Goal: Task Accomplishment & Management: Complete application form

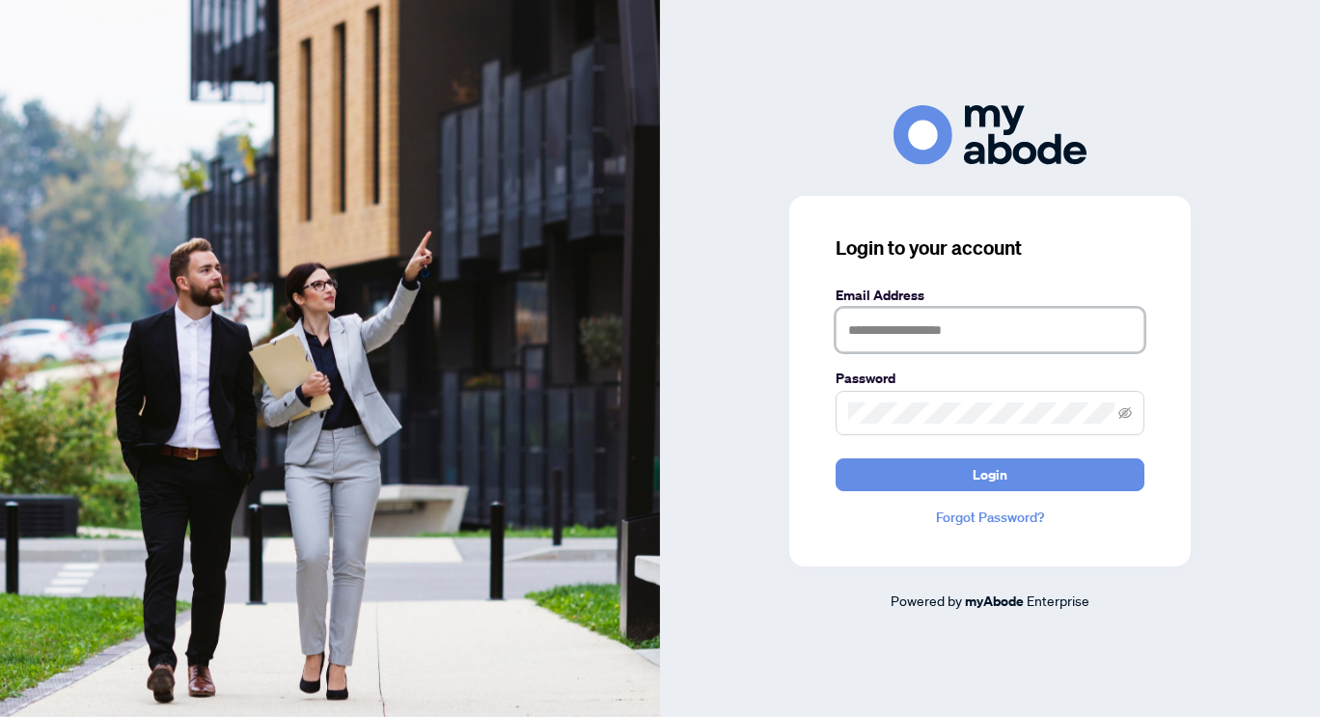
click at [932, 333] on input "text" at bounding box center [990, 330] width 309 height 44
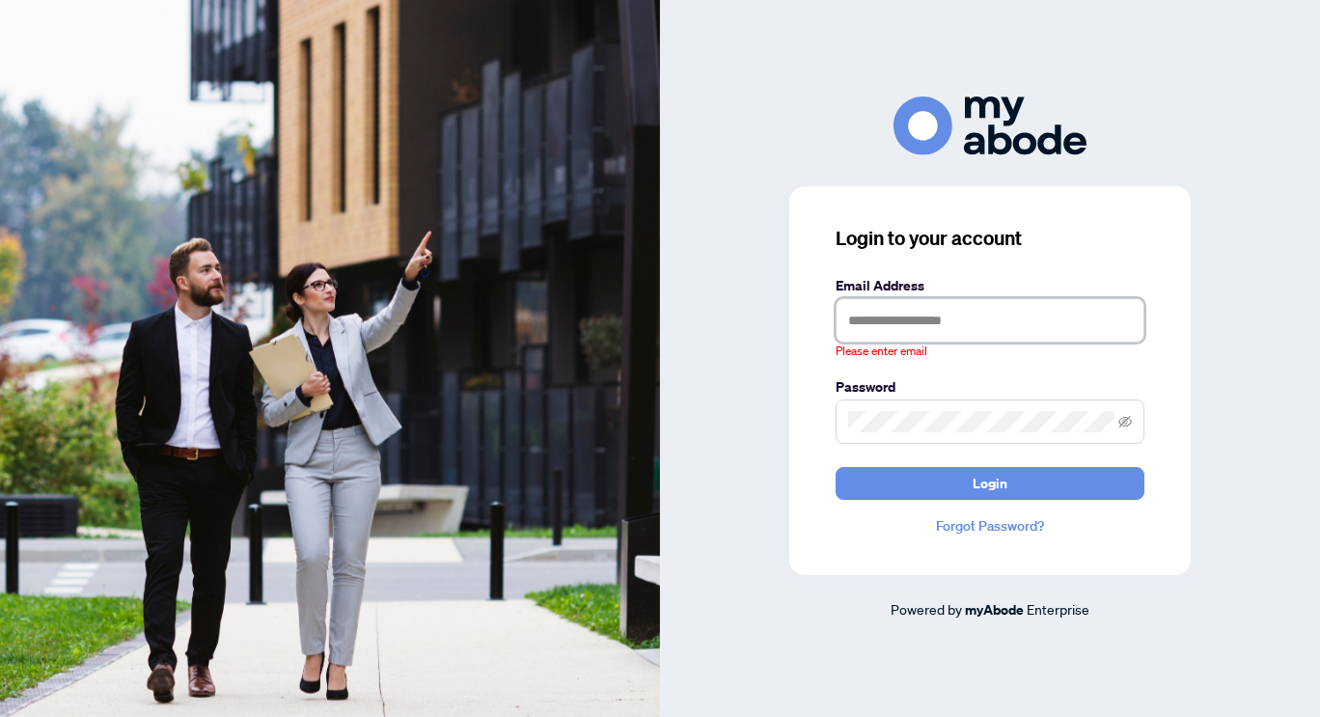
type input "**********"
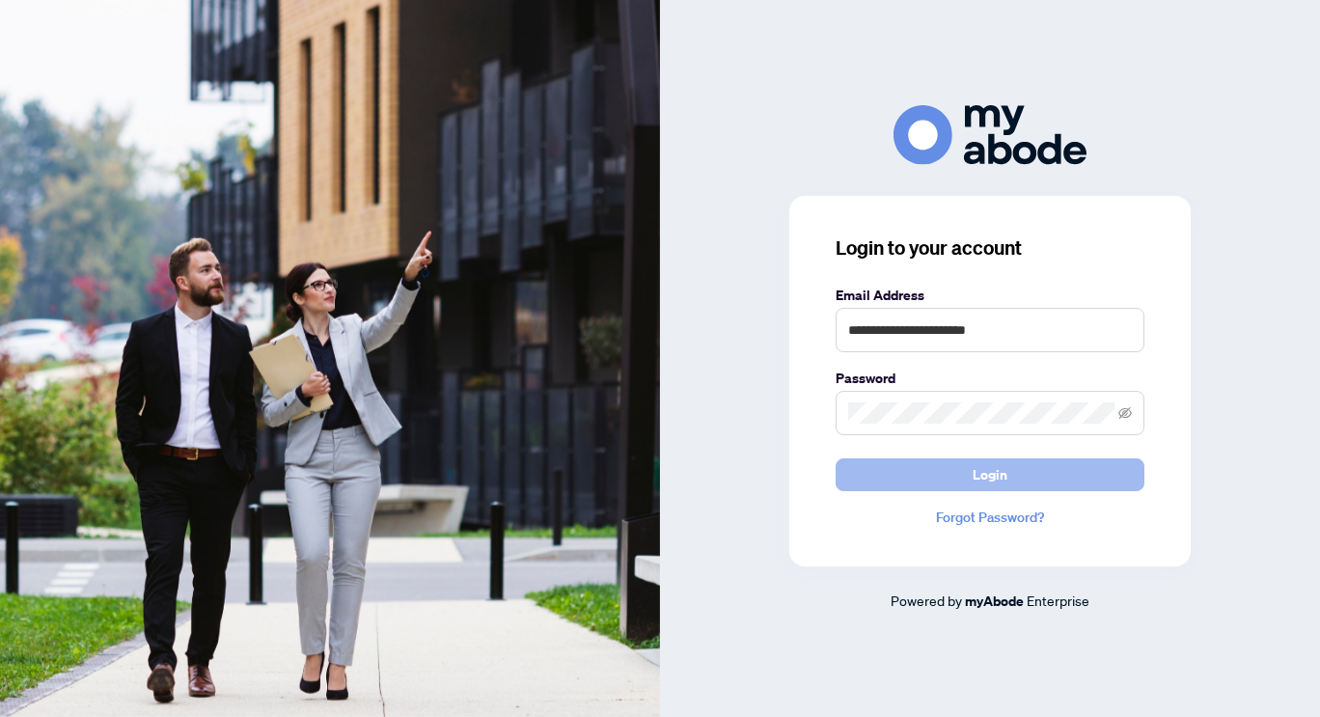
click at [939, 472] on button "Login" at bounding box center [990, 474] width 309 height 33
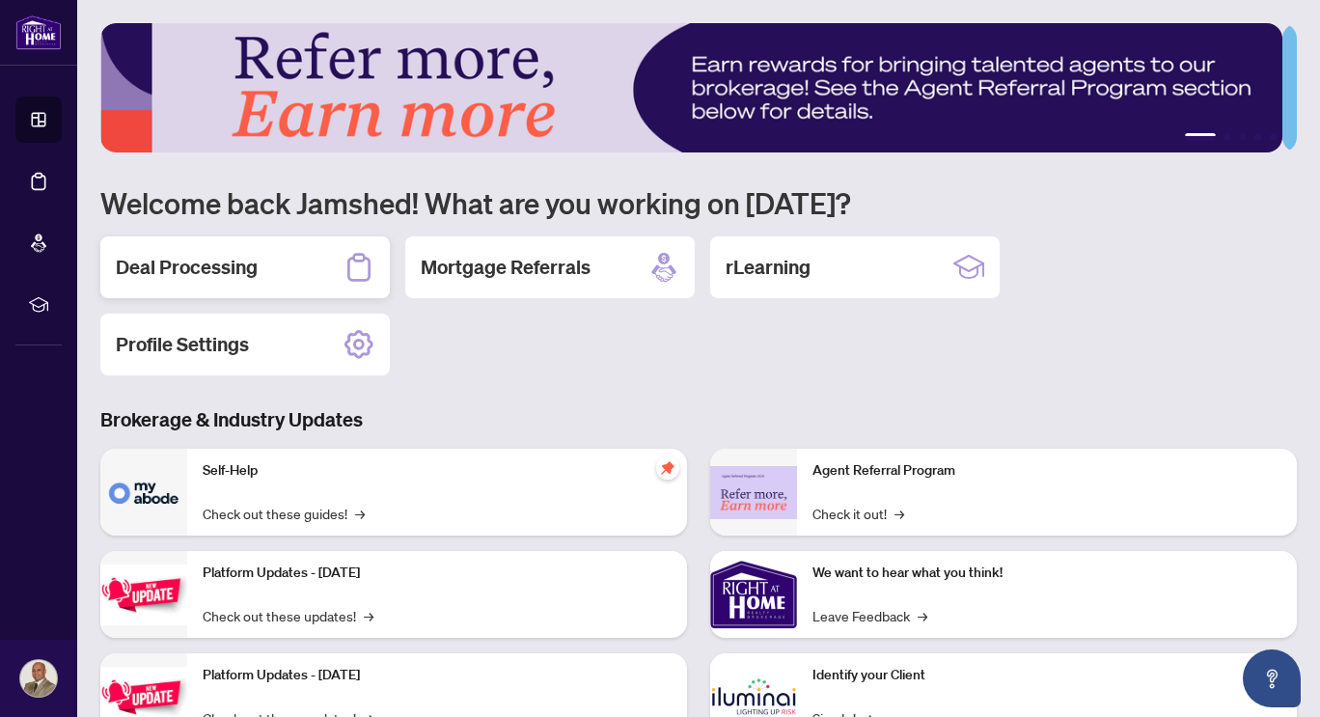
click at [185, 269] on h2 "Deal Processing" at bounding box center [187, 267] width 142 height 27
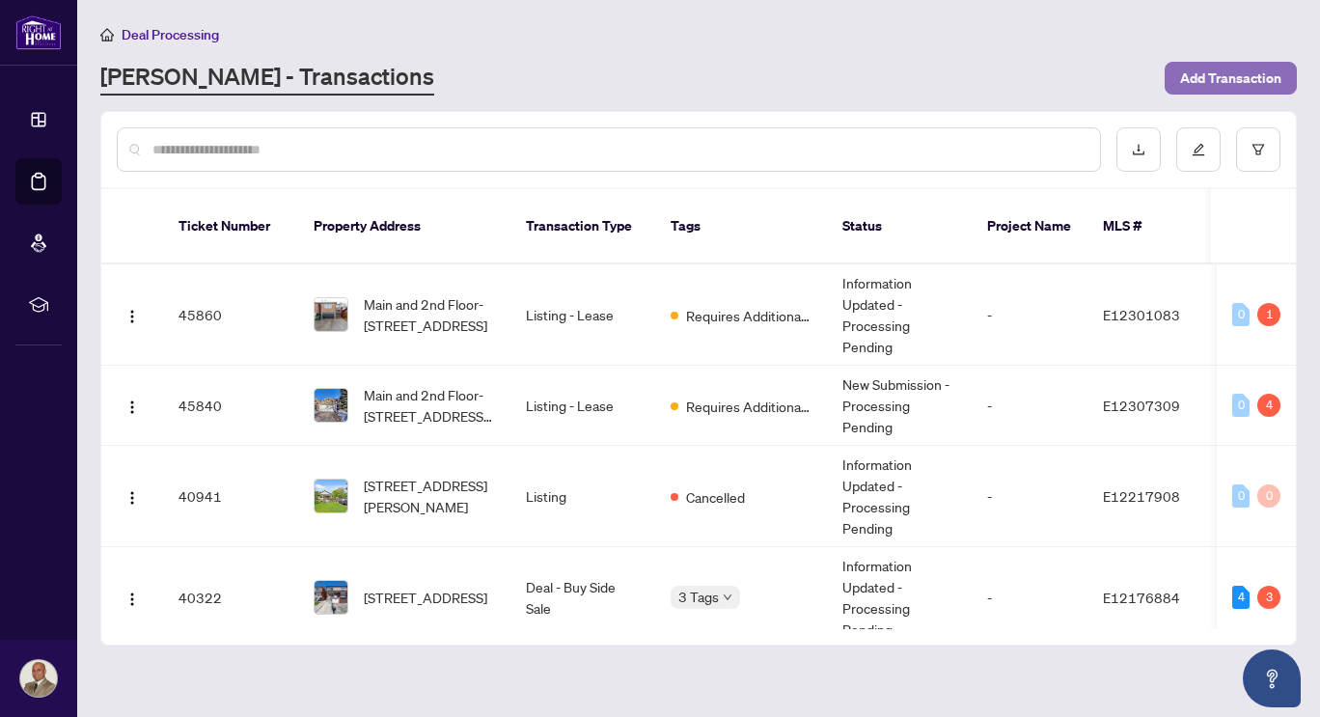
click at [1215, 75] on span "Add Transaction" at bounding box center [1230, 78] width 101 height 31
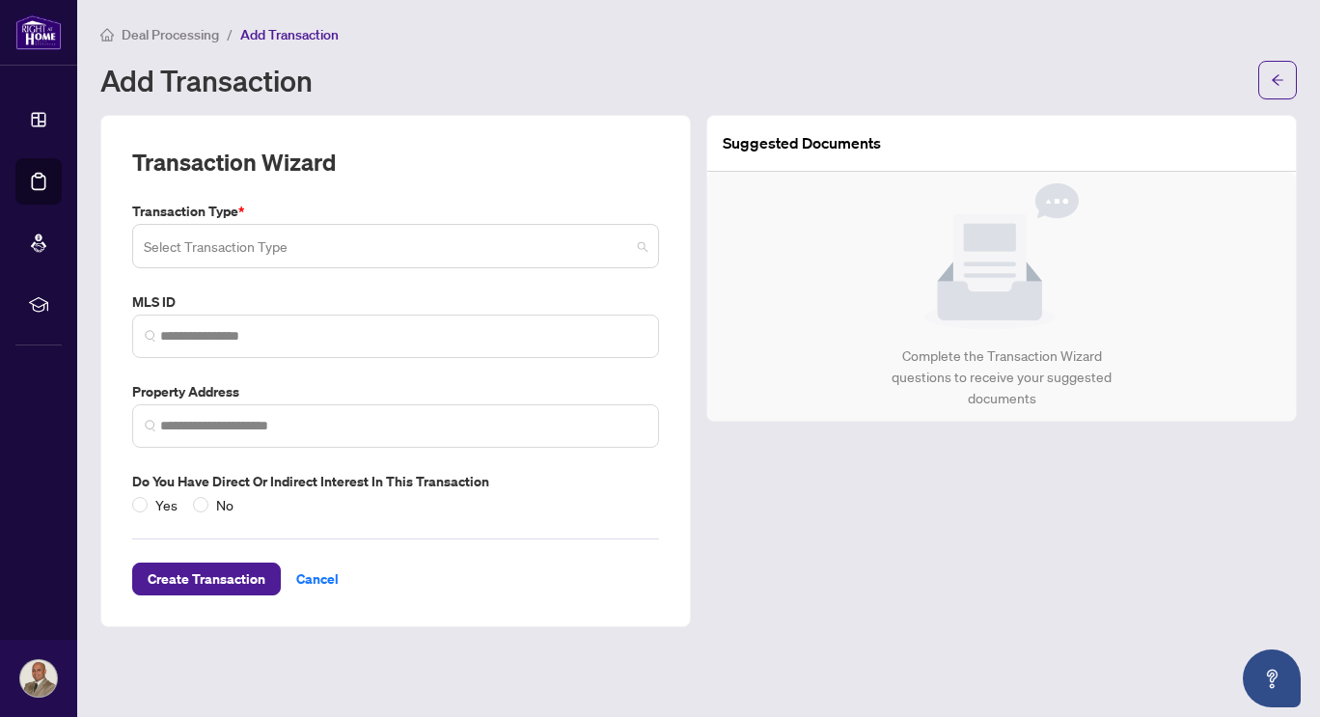
click at [638, 246] on span at bounding box center [396, 246] width 504 height 37
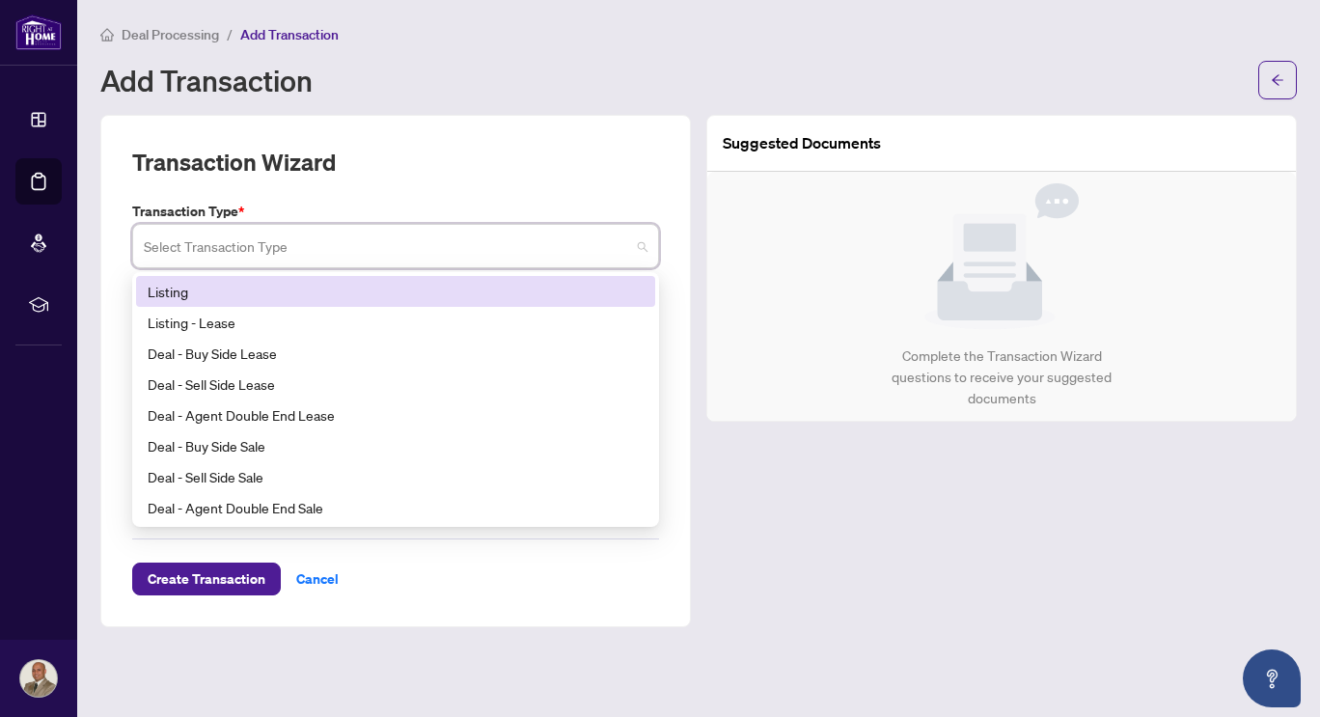
click at [226, 290] on div "Listing" at bounding box center [396, 291] width 496 height 21
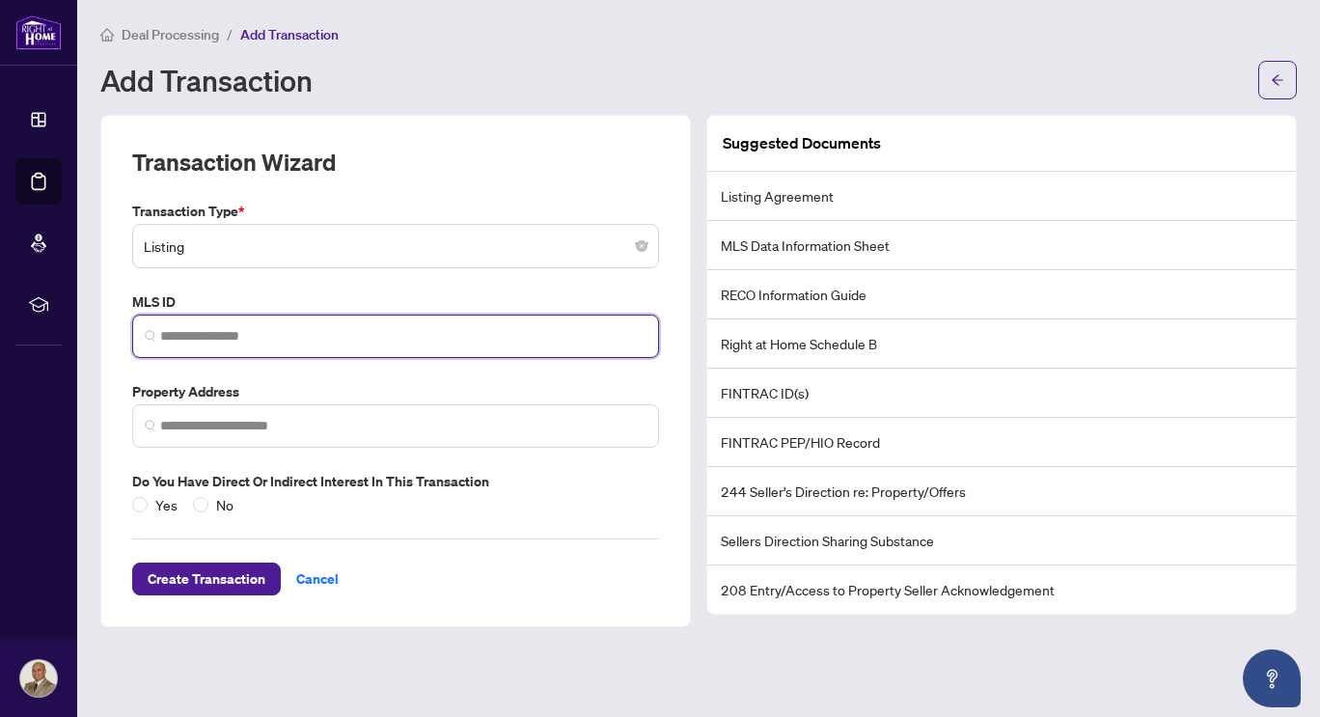
click at [163, 339] on input "search" at bounding box center [403, 336] width 486 height 20
paste input "*********"
type input "*********"
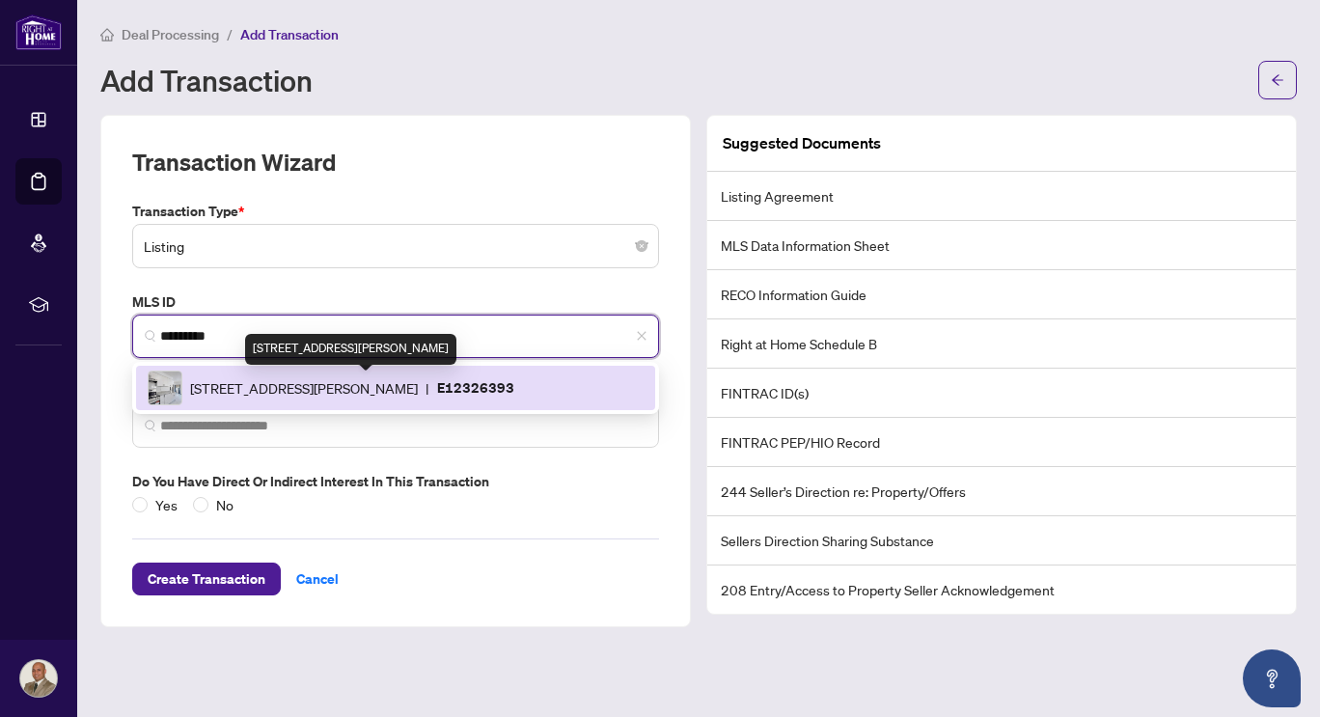
click at [319, 385] on span "1326 Victoria Park Ave, Toronto, Ontario M4B 2L6, Canada" at bounding box center [304, 387] width 228 height 21
type input "**********"
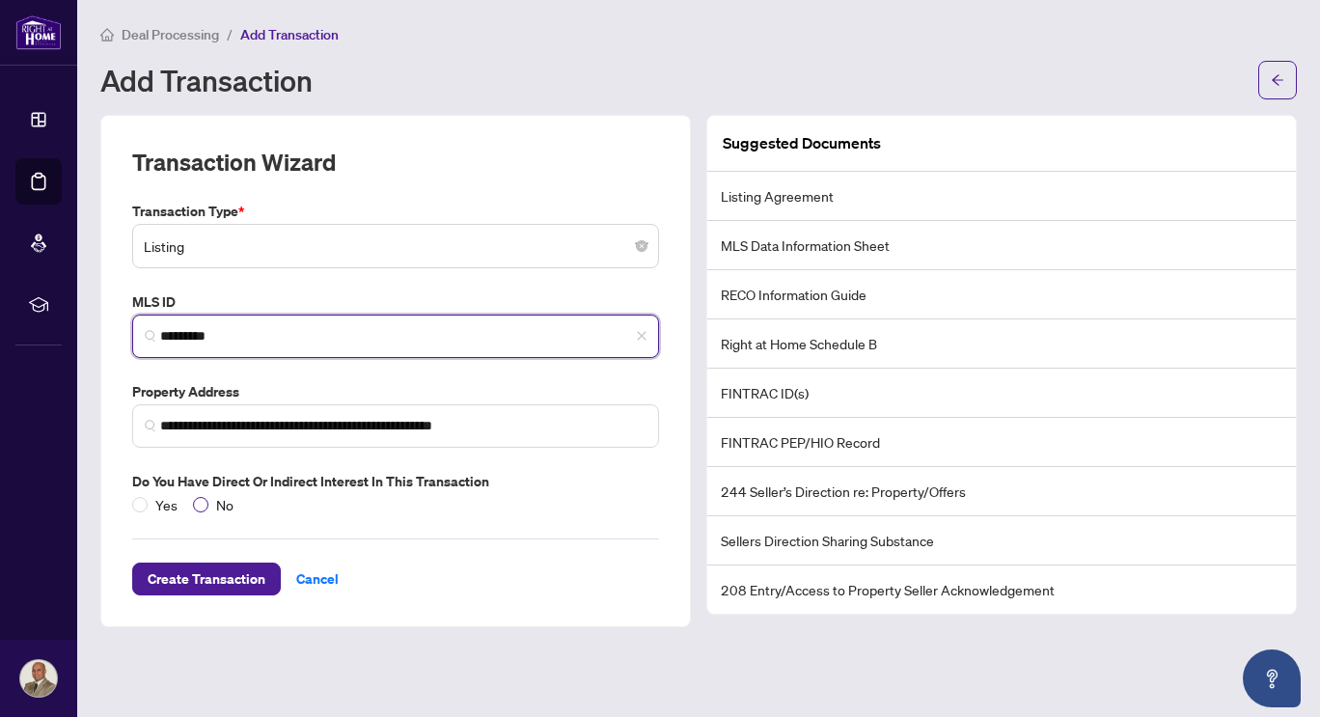
type input "*********"
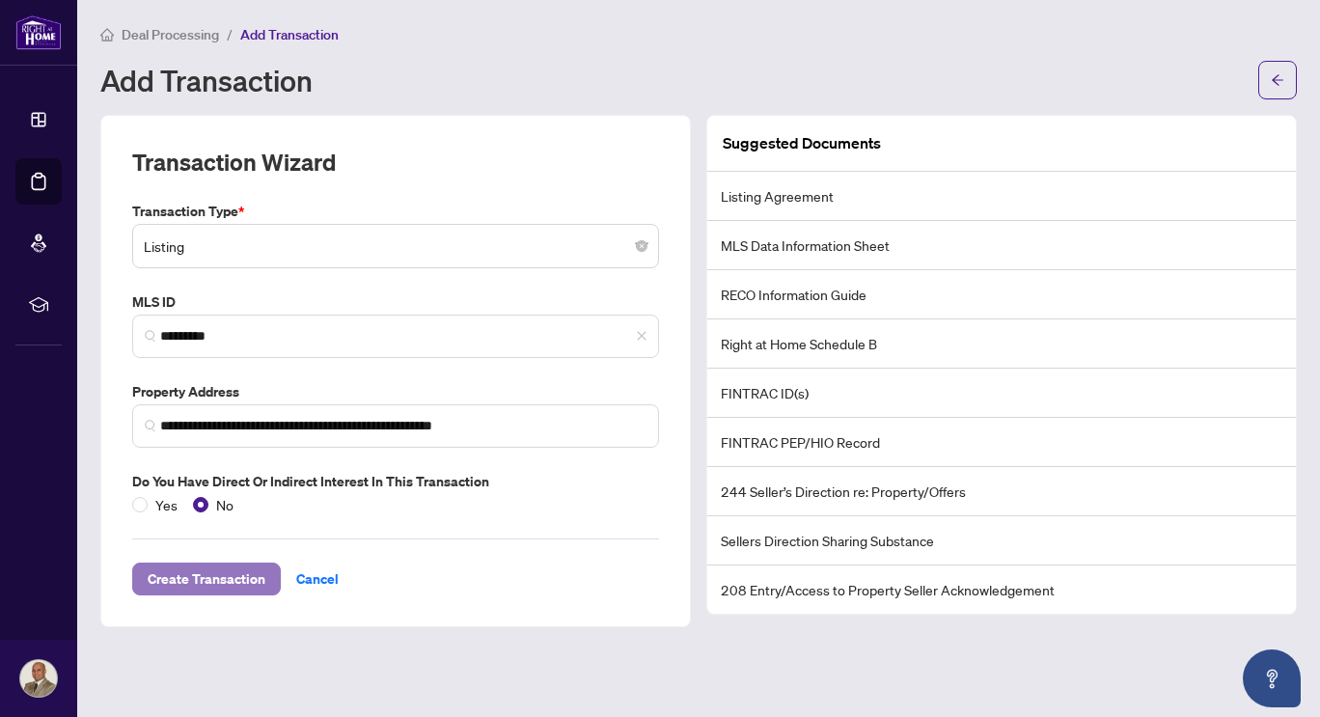
click at [213, 587] on span "Create Transaction" at bounding box center [207, 579] width 118 height 31
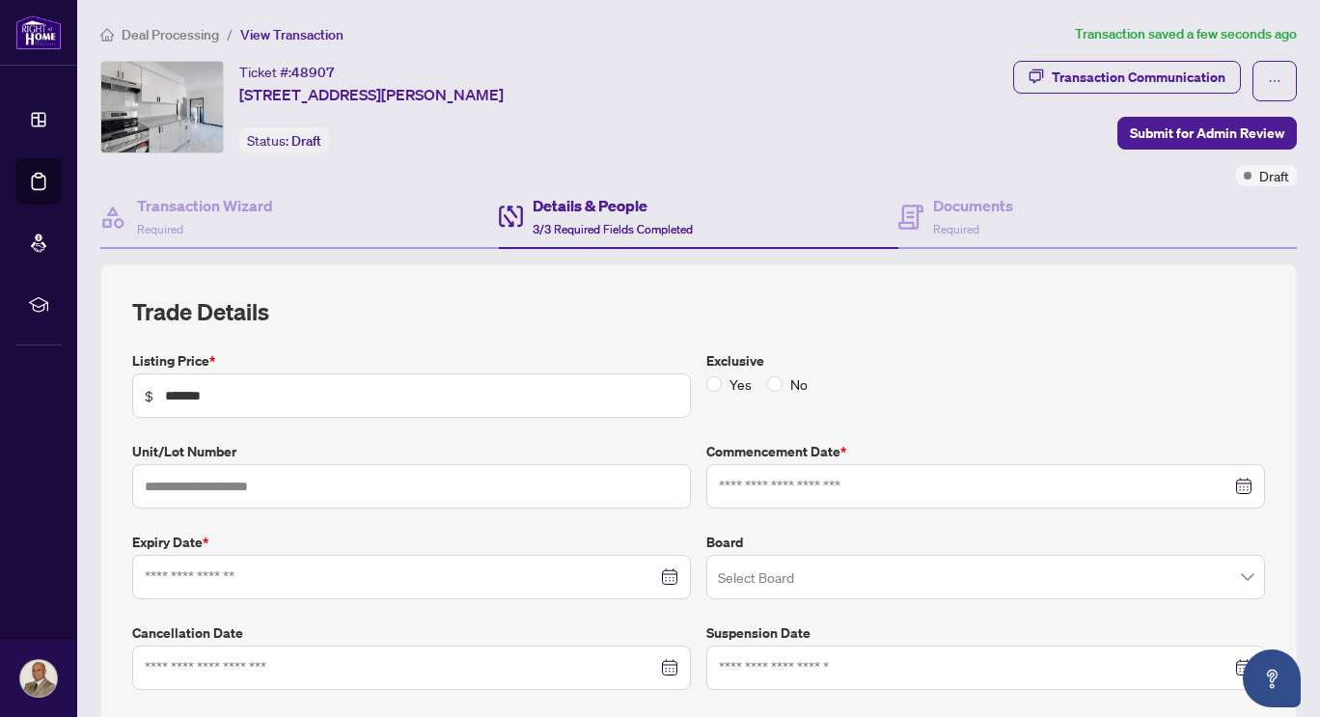
type input "**********"
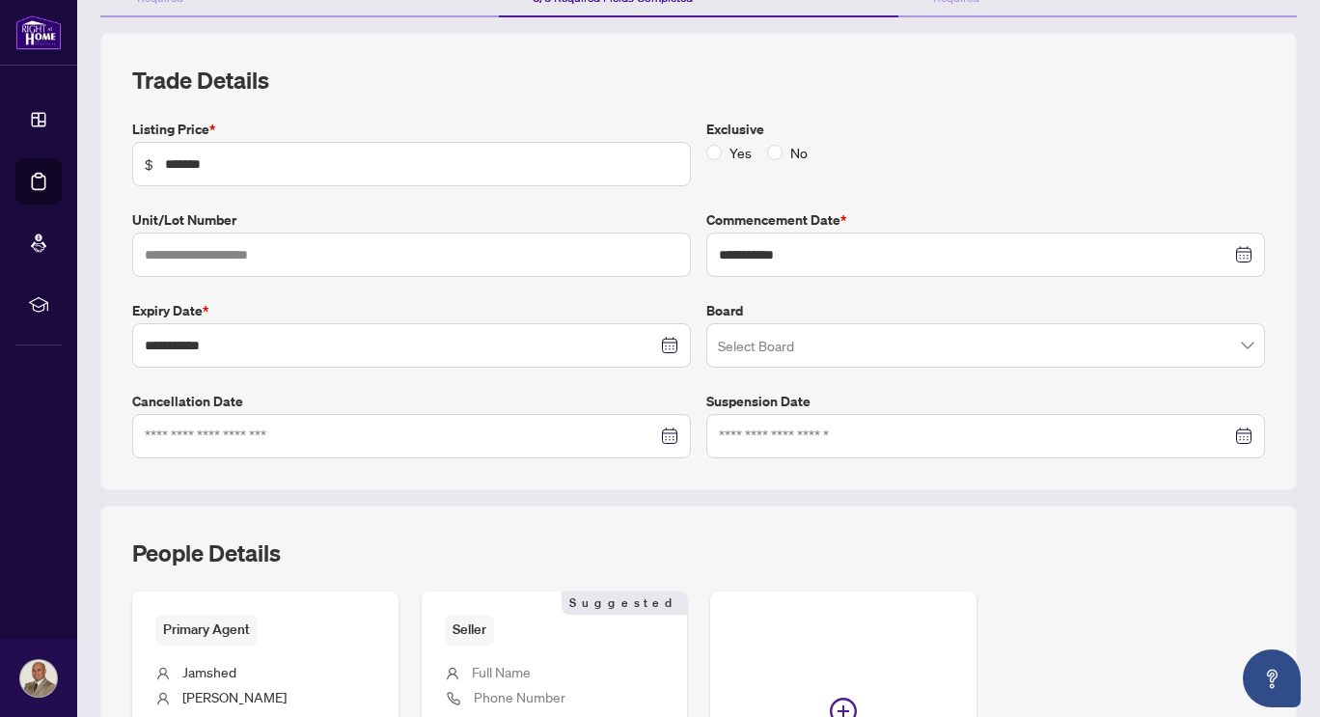
scroll to position [233, 0]
click at [1233, 344] on span at bounding box center [986, 344] width 536 height 37
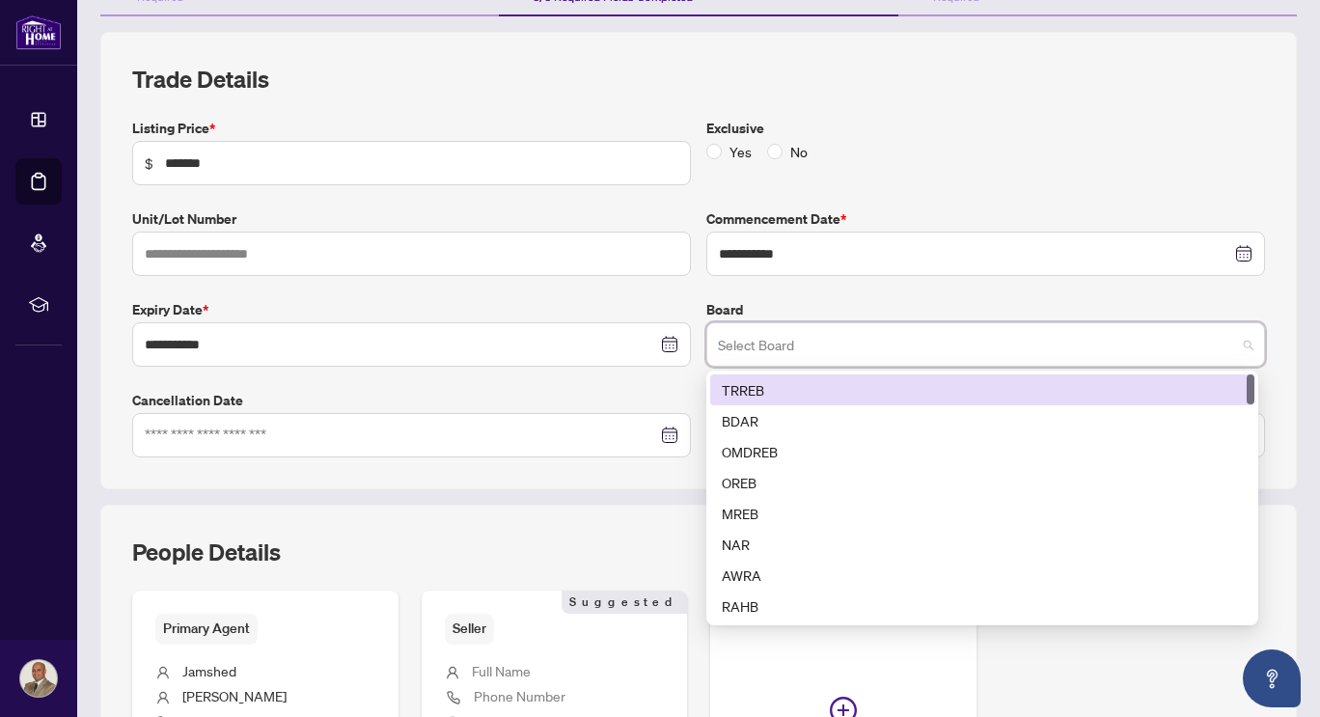
click at [1009, 388] on div "TRREB" at bounding box center [982, 389] width 521 height 21
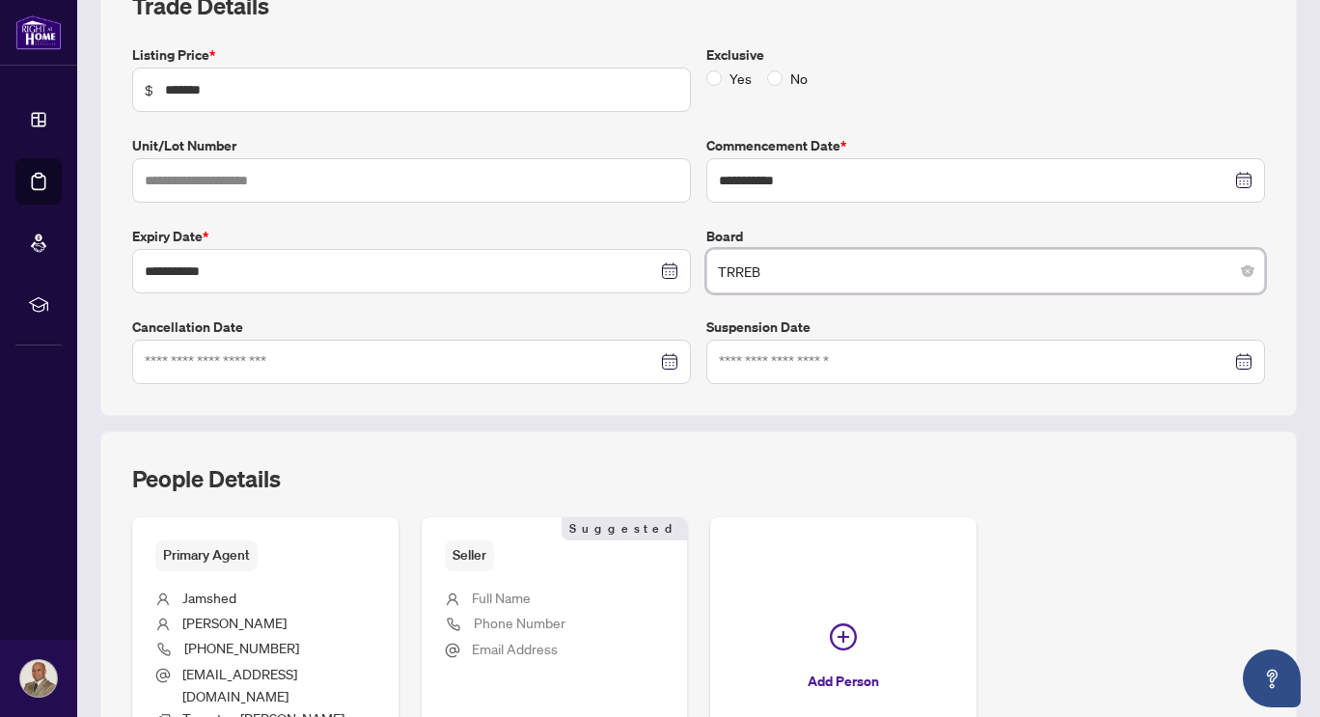
scroll to position [540, 0]
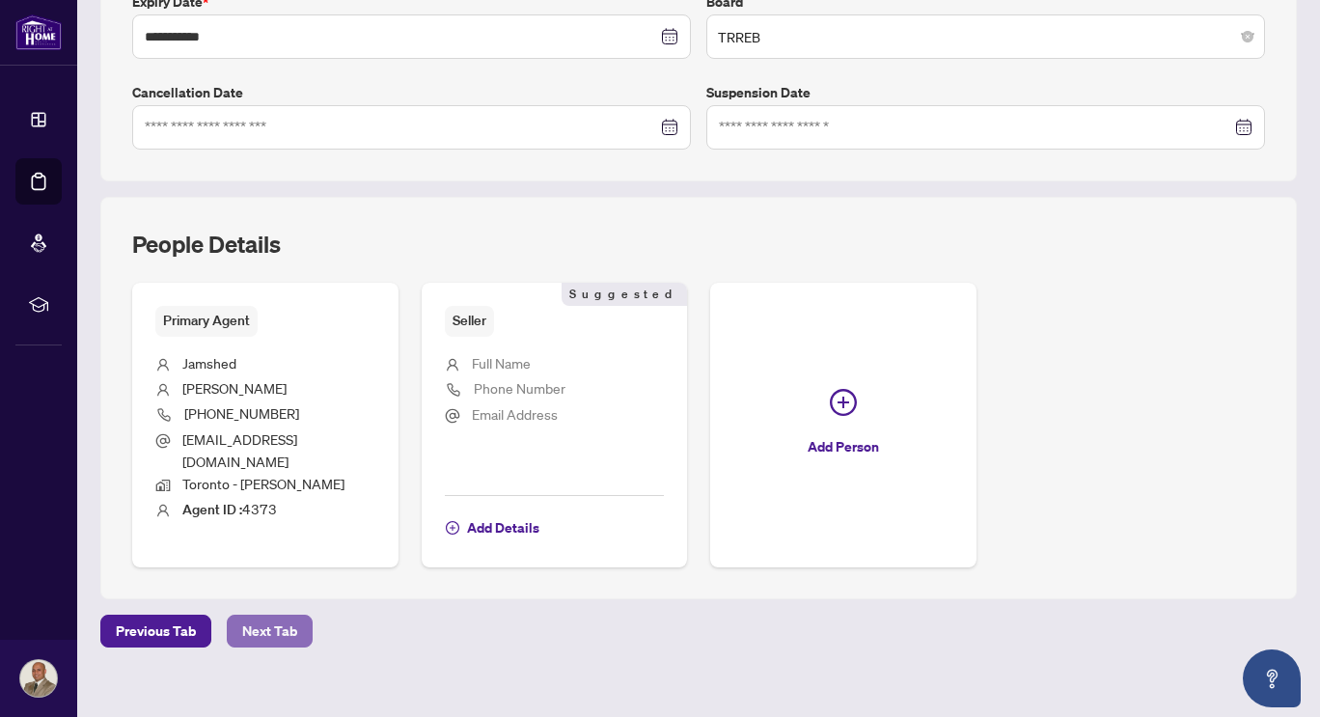
click at [251, 616] on span "Next Tab" at bounding box center [269, 631] width 55 height 31
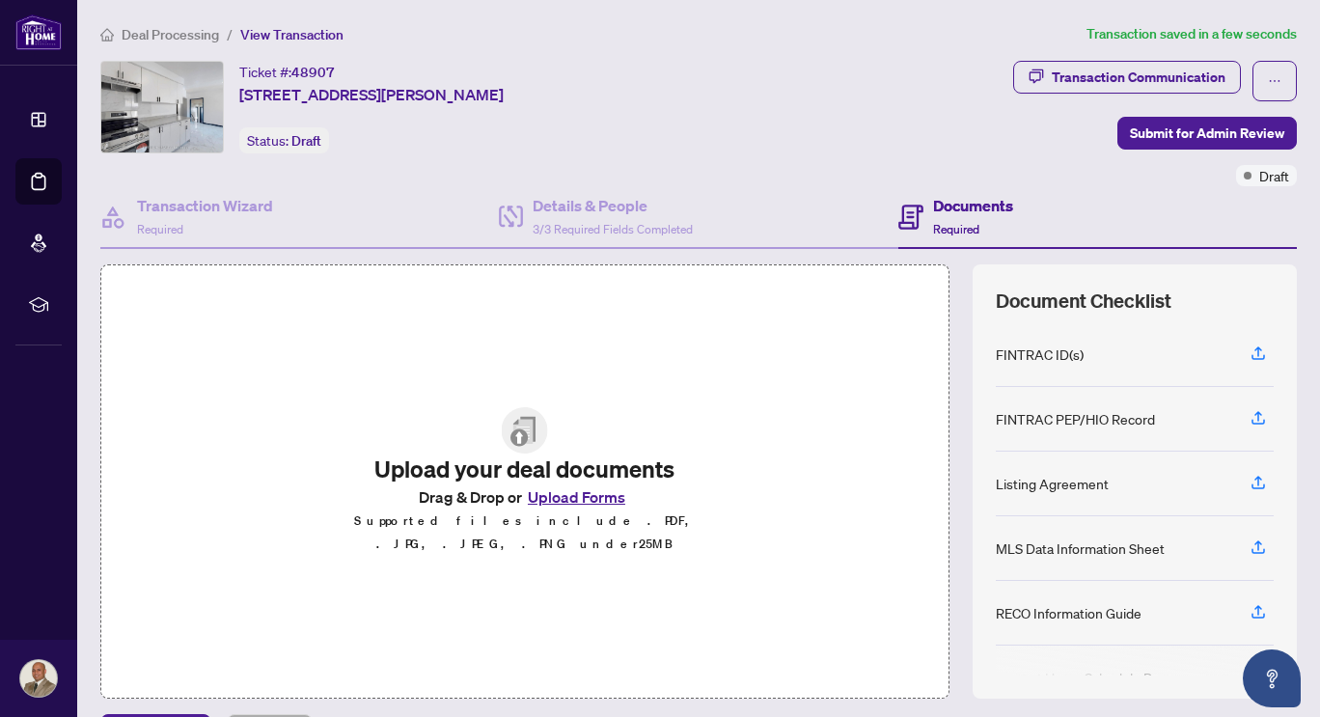
click at [556, 508] on button "Upload Forms" at bounding box center [576, 496] width 109 height 25
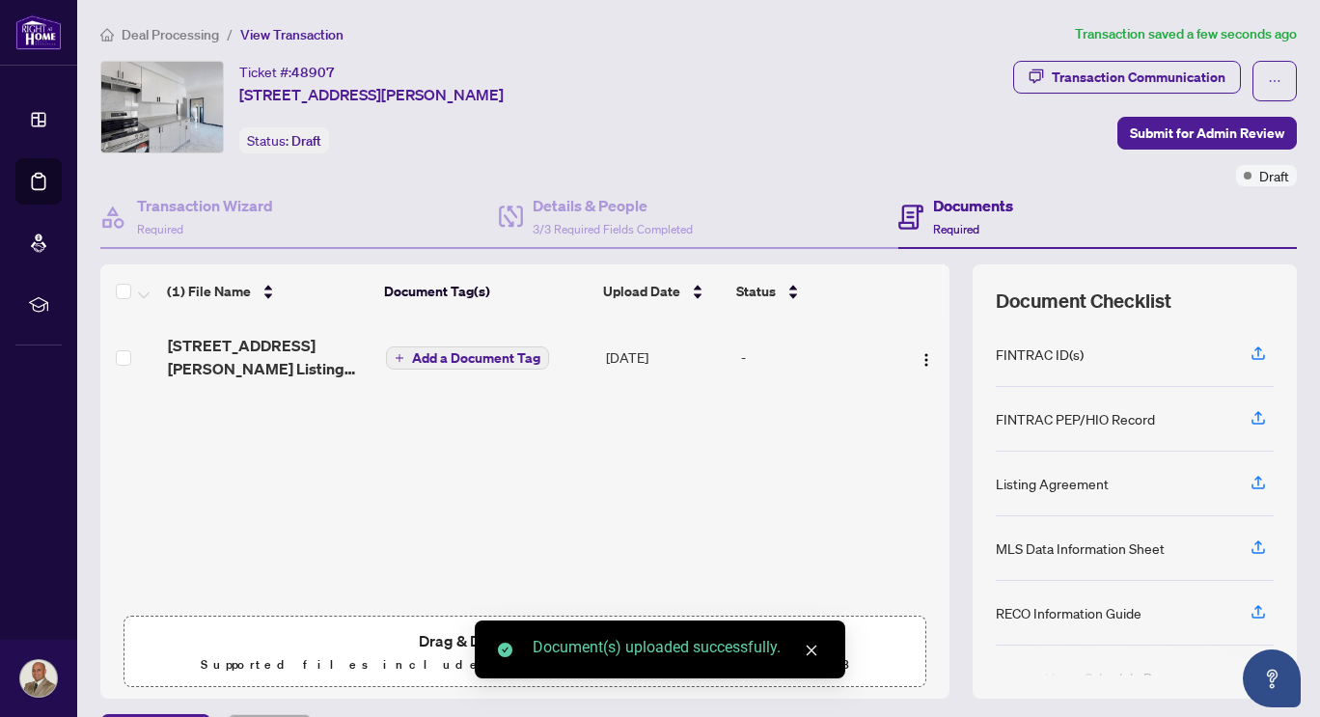
scroll to position [119, 0]
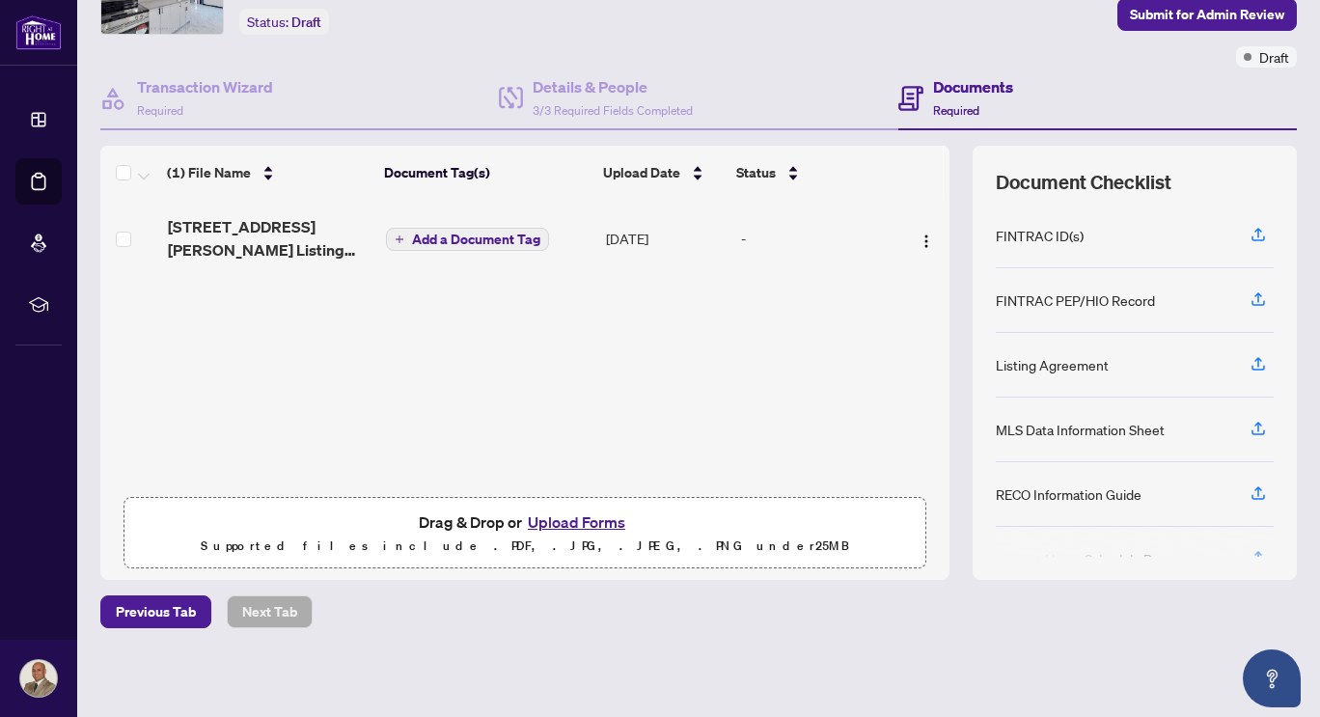
click at [447, 235] on span "Add a Document Tag" at bounding box center [476, 240] width 128 height 14
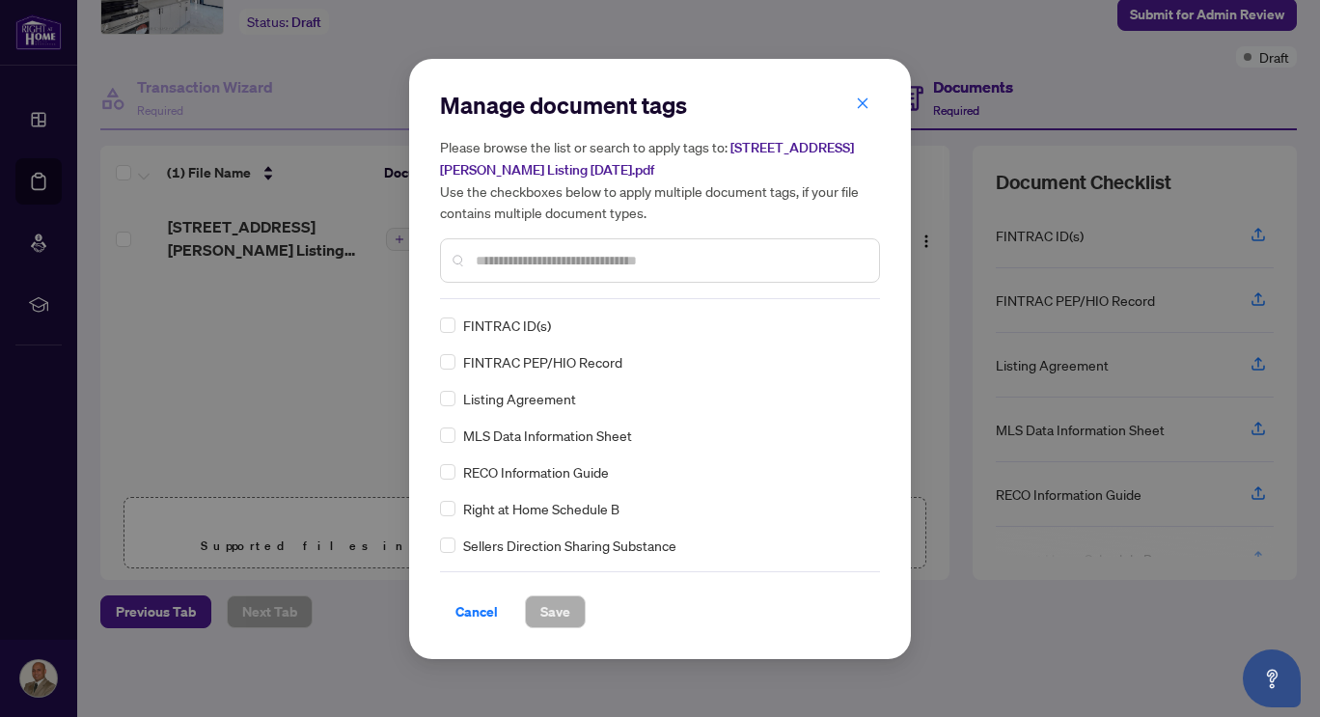
click at [512, 257] on input "text" at bounding box center [670, 260] width 388 height 21
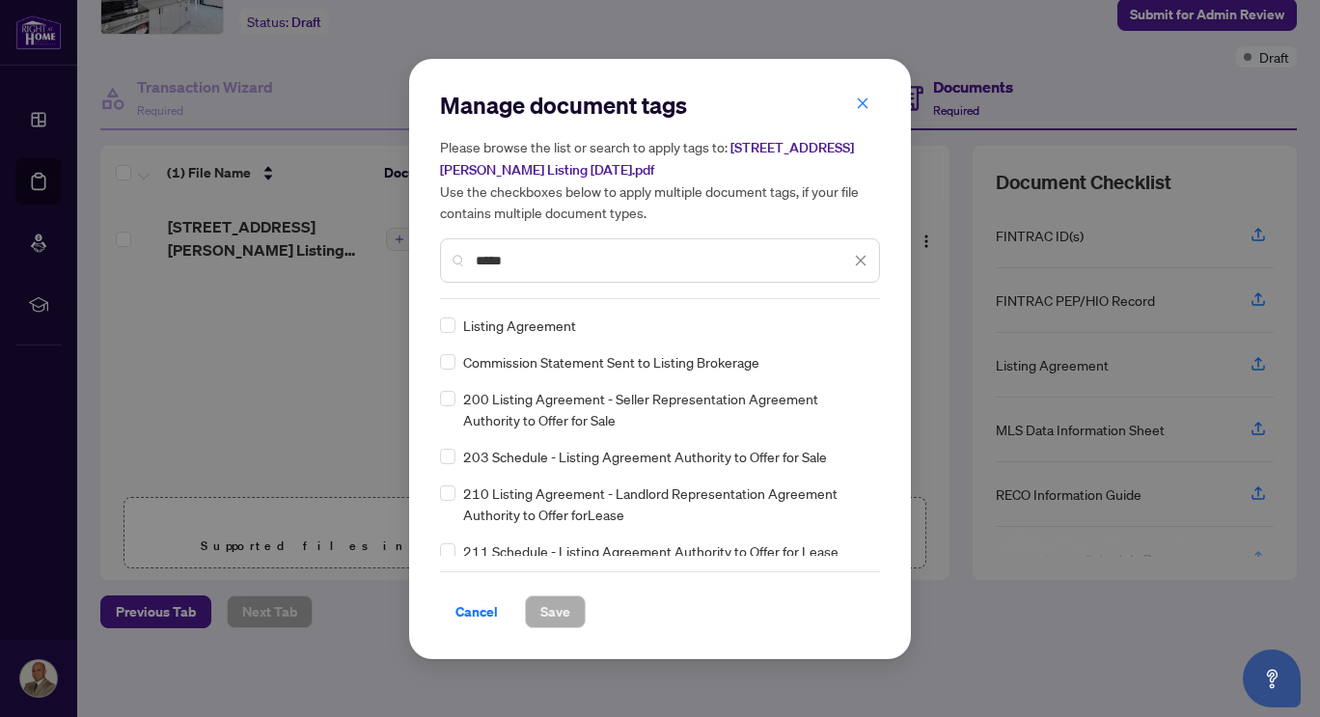
type input "*****"
click at [553, 615] on span "Save" at bounding box center [555, 611] width 30 height 31
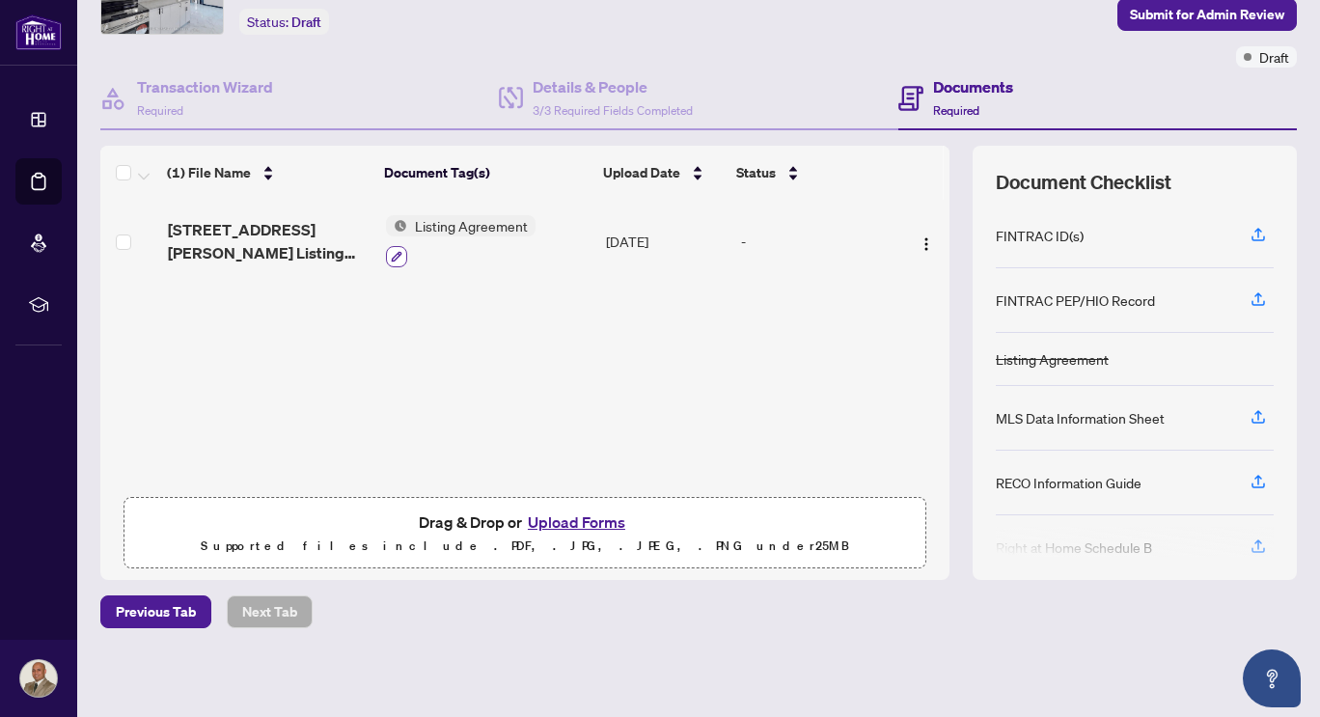
click at [391, 256] on icon "button" at bounding box center [397, 257] width 12 height 12
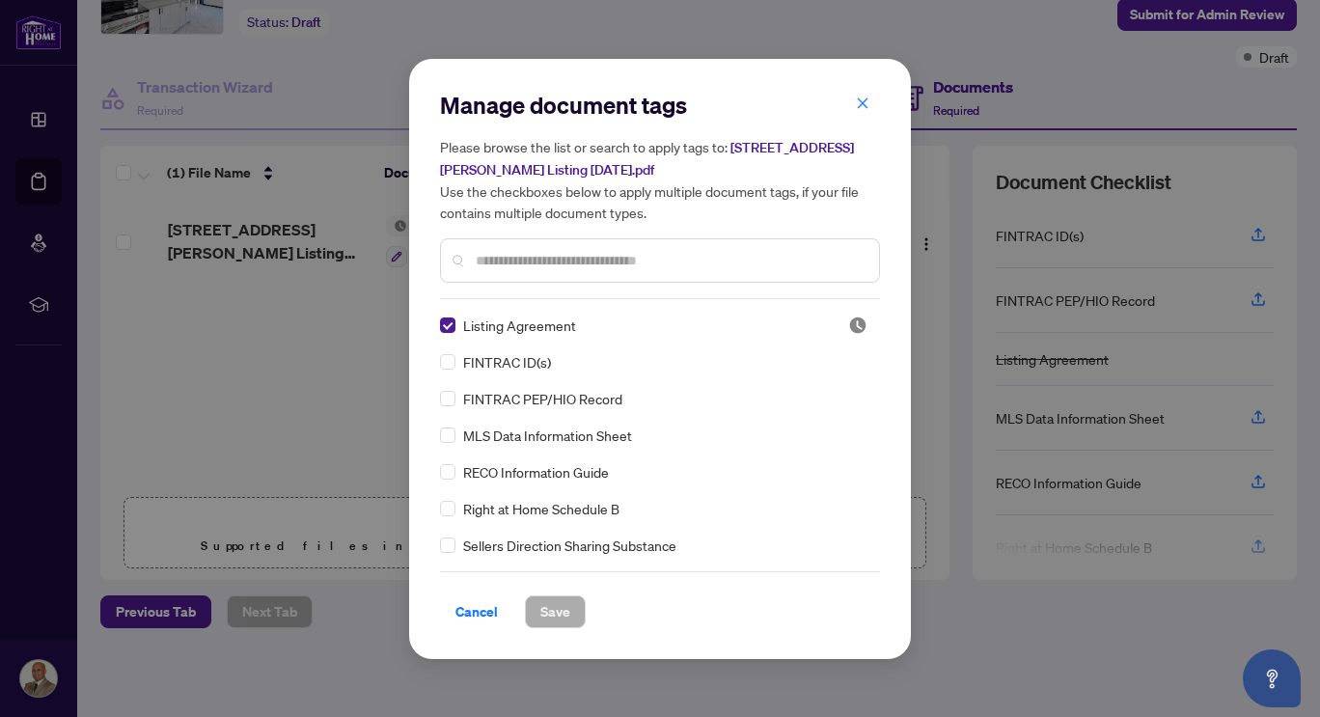
click at [556, 258] on input "text" at bounding box center [670, 260] width 388 height 21
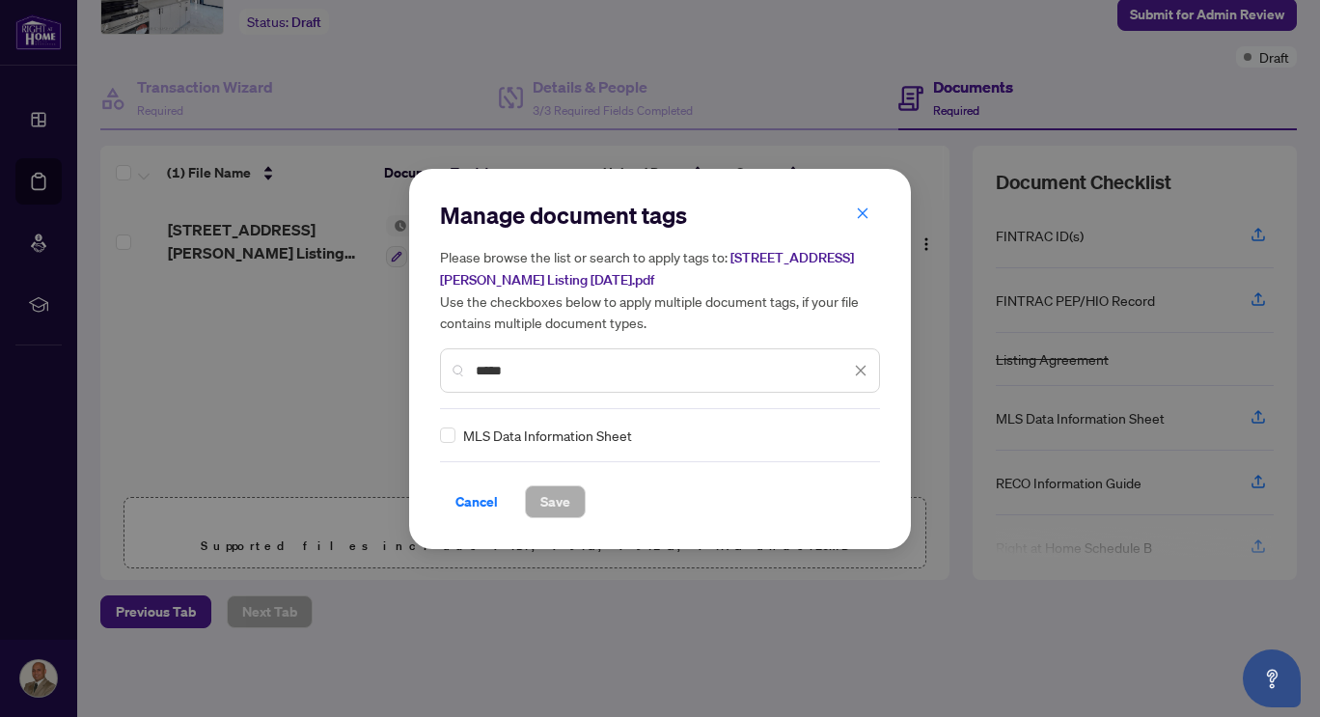
type input "*****"
click at [540, 502] on span "Save" at bounding box center [555, 501] width 30 height 31
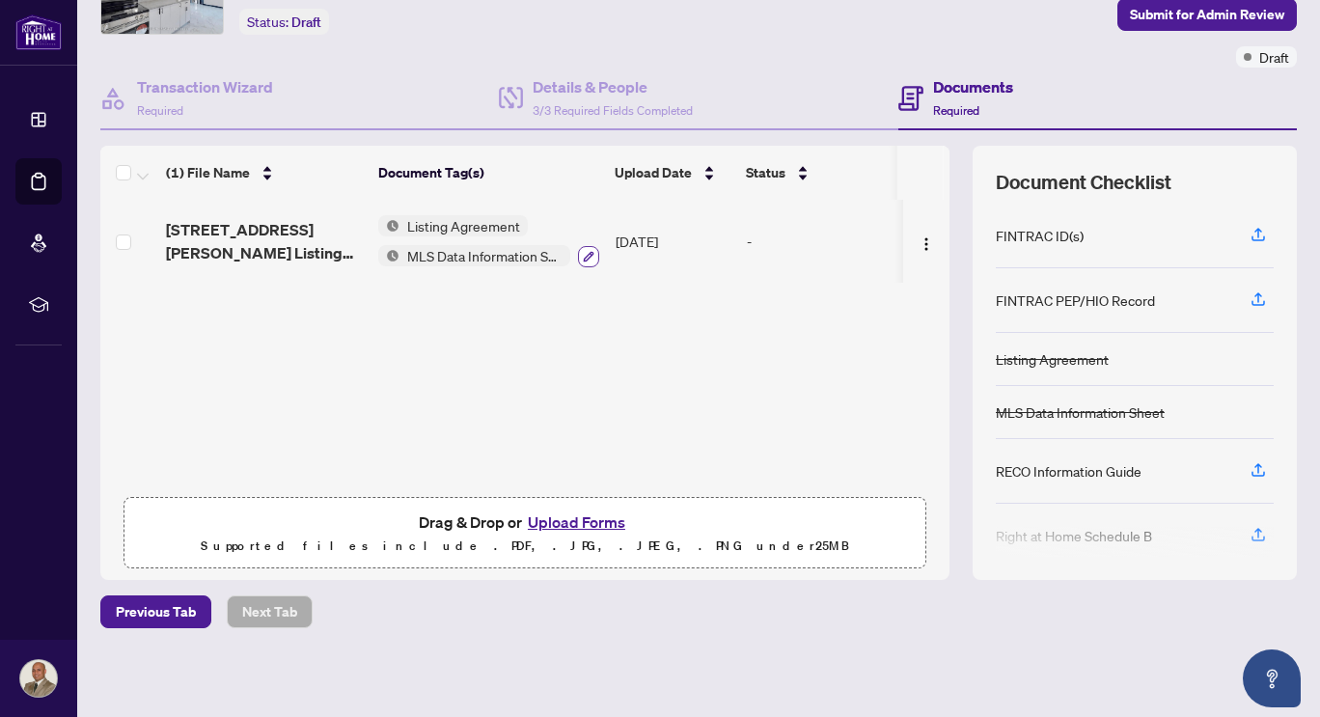
click at [588, 259] on icon "button" at bounding box center [589, 257] width 12 height 12
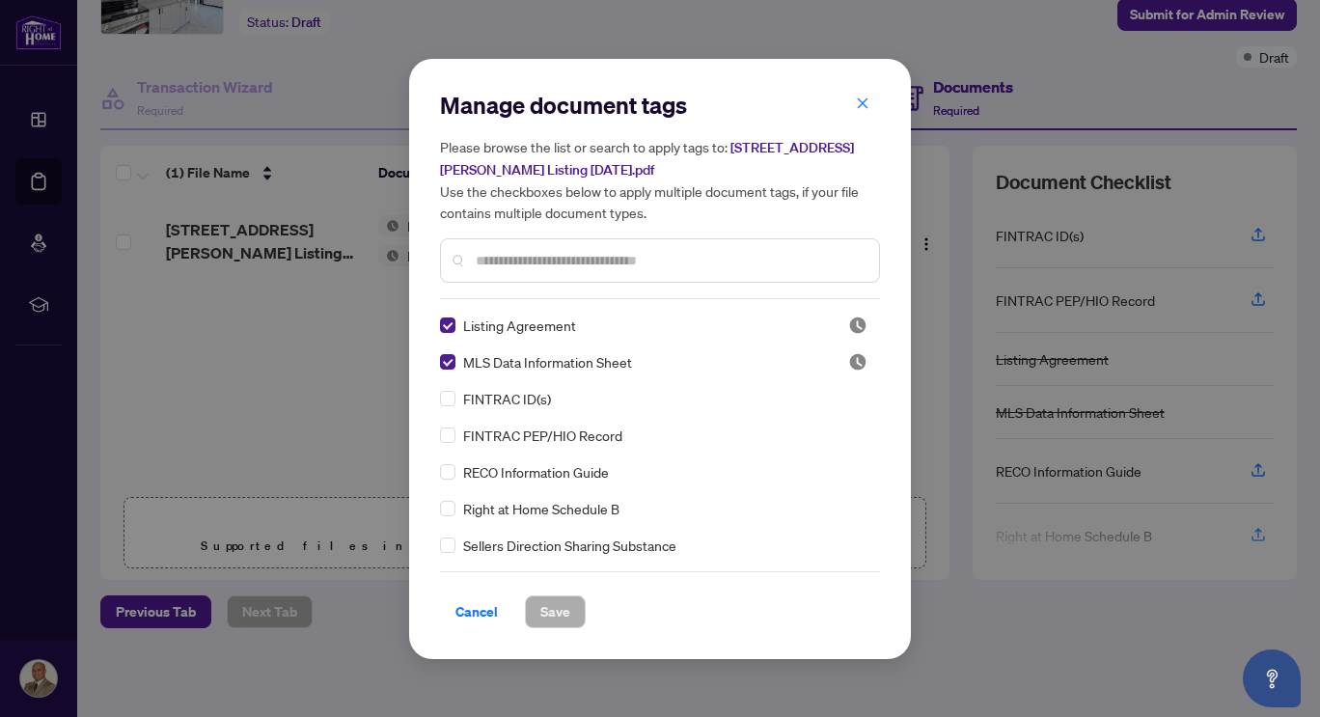
click at [510, 262] on input "text" at bounding box center [670, 260] width 388 height 21
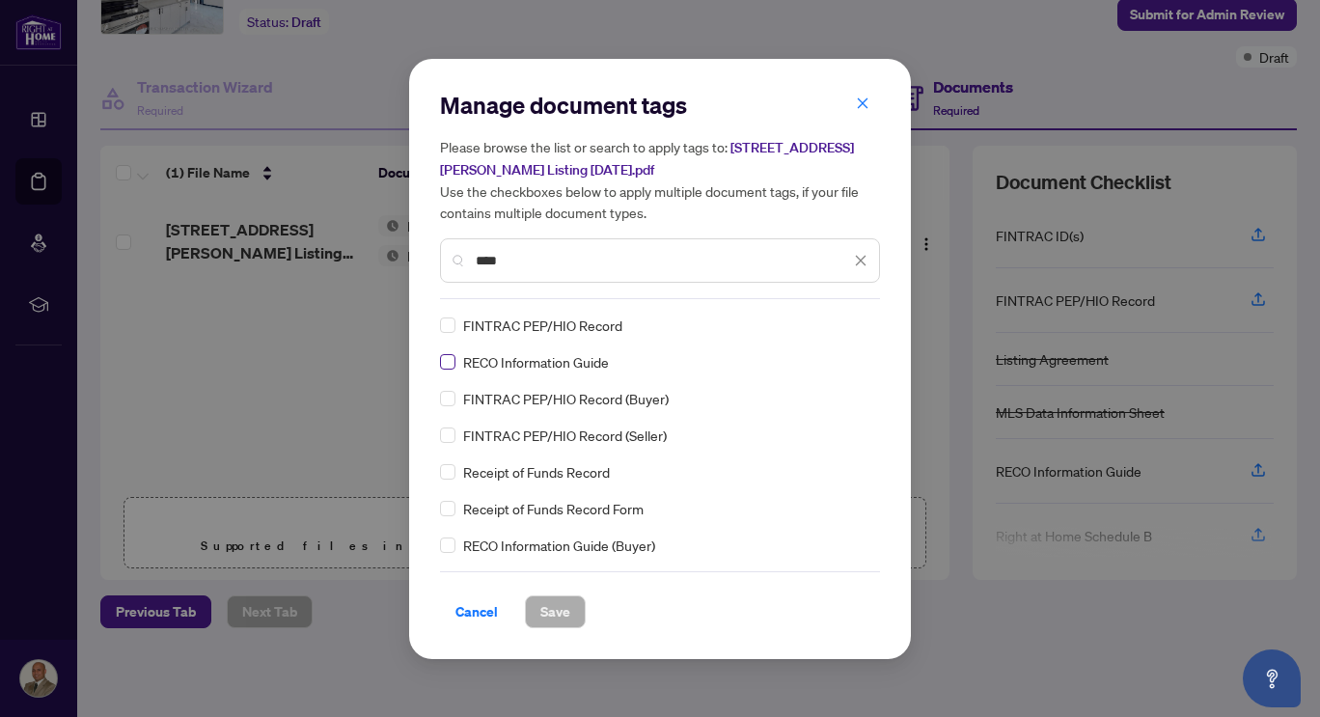
type input "****"
click at [543, 615] on span "Save" at bounding box center [555, 611] width 30 height 31
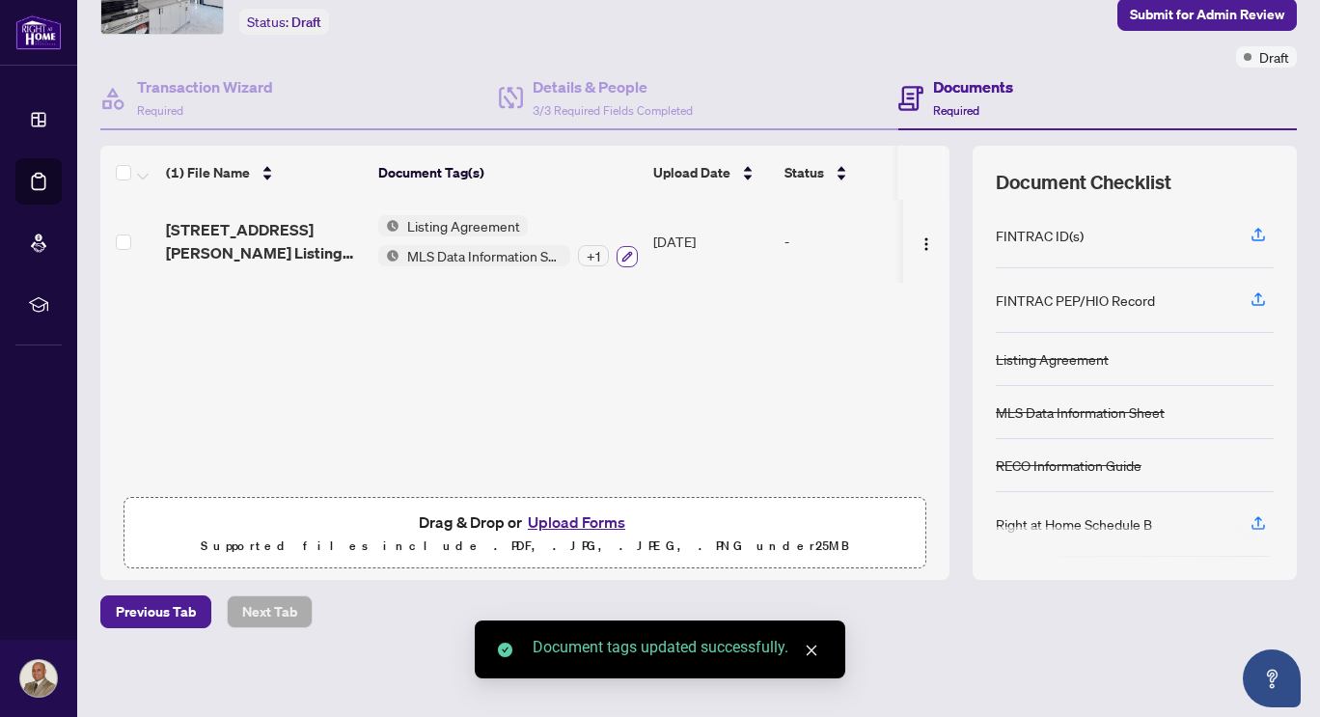
click at [624, 258] on icon "button" at bounding box center [627, 256] width 11 height 11
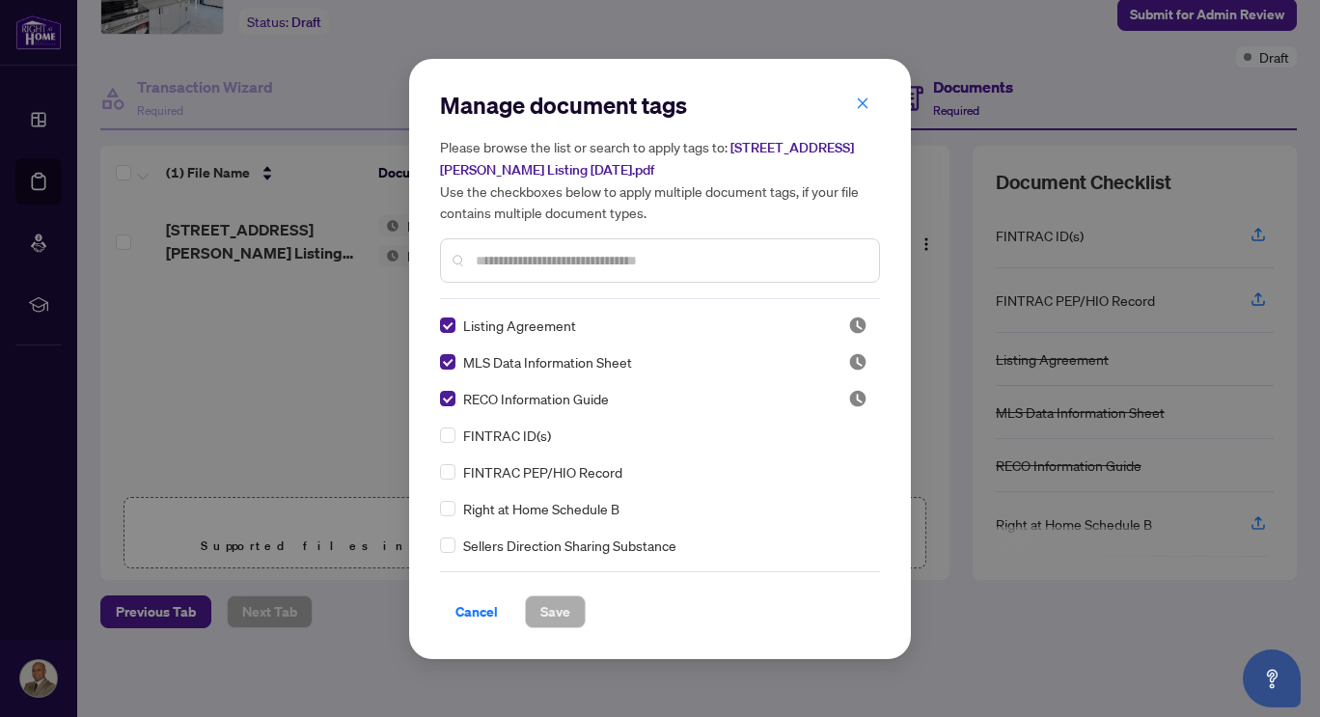
click at [563, 258] on input "text" at bounding box center [670, 260] width 388 height 21
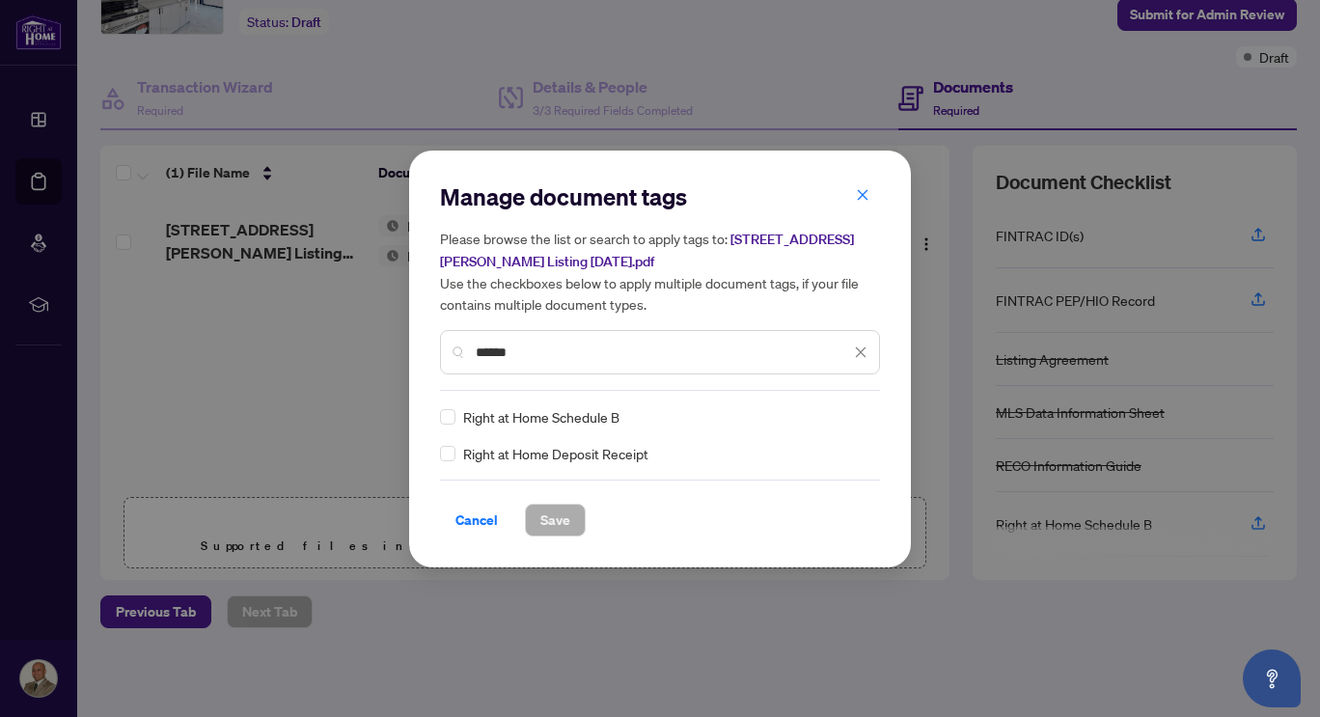
type input "*****"
click at [541, 513] on span "Save" at bounding box center [555, 520] width 30 height 31
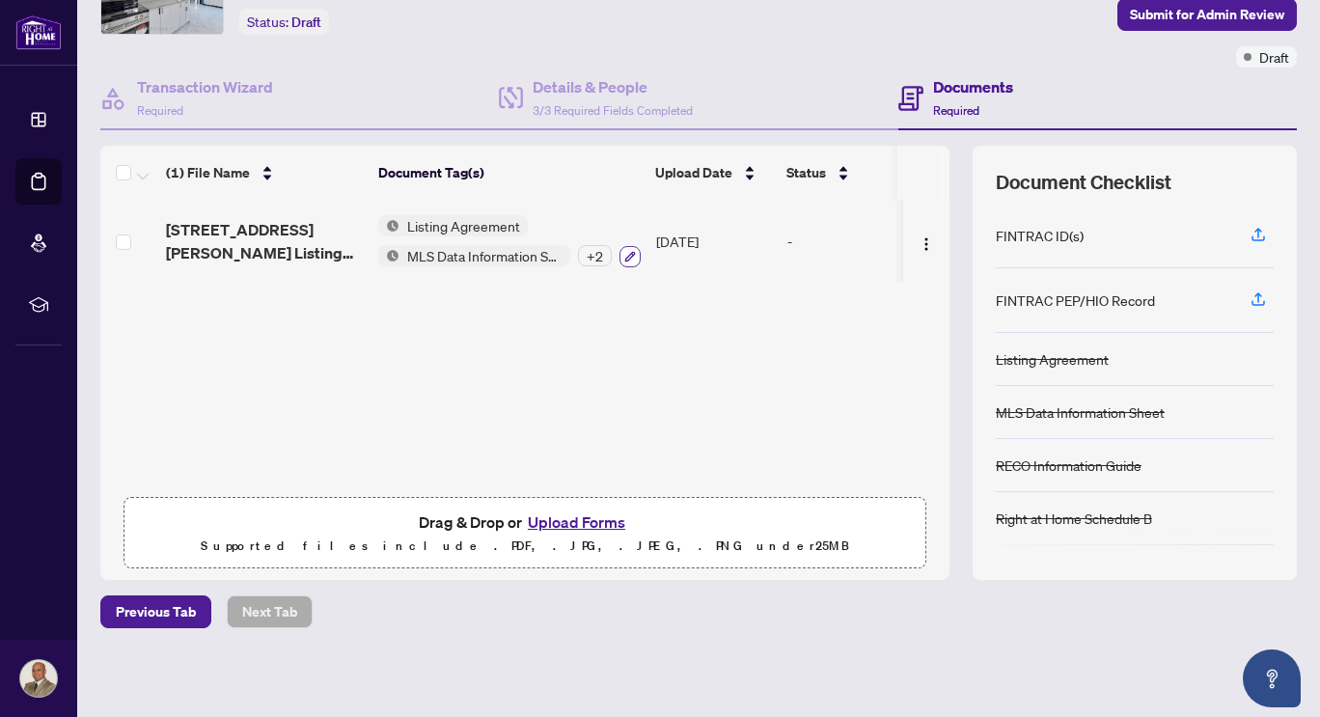
click at [630, 257] on icon "button" at bounding box center [630, 257] width 12 height 12
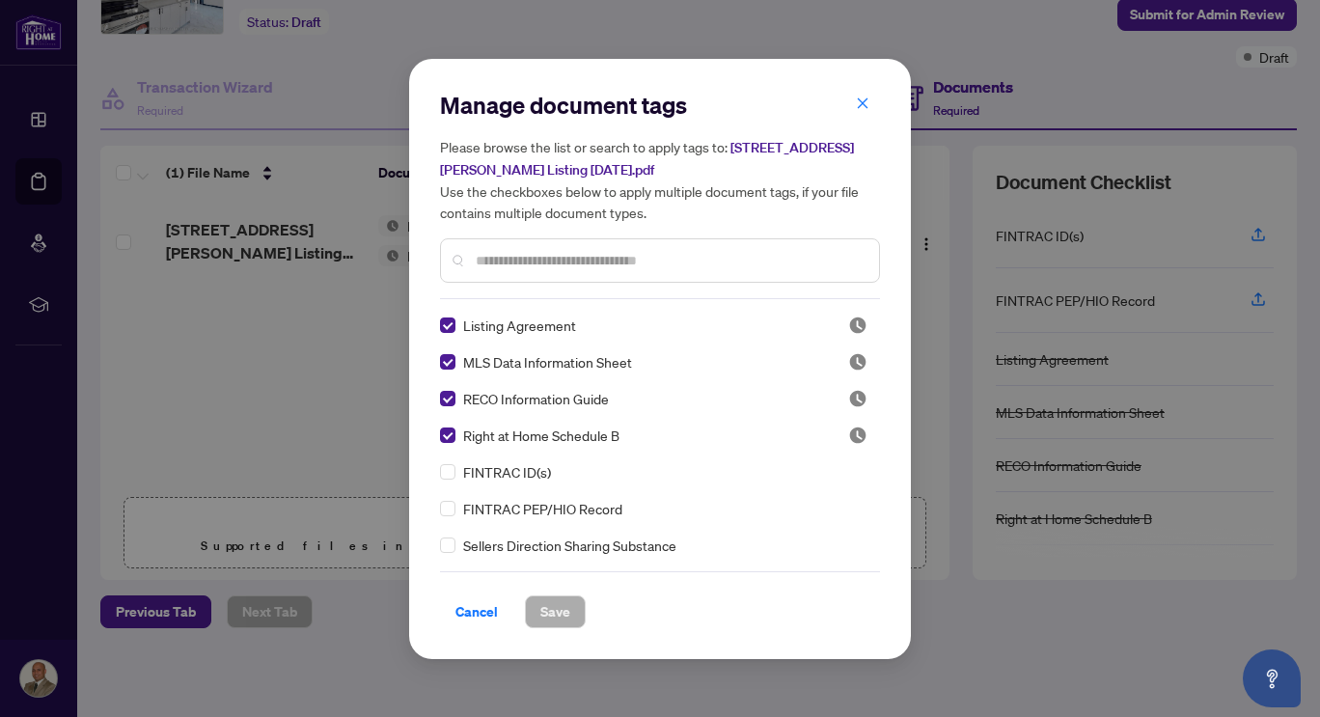
click at [537, 261] on input "text" at bounding box center [670, 260] width 388 height 21
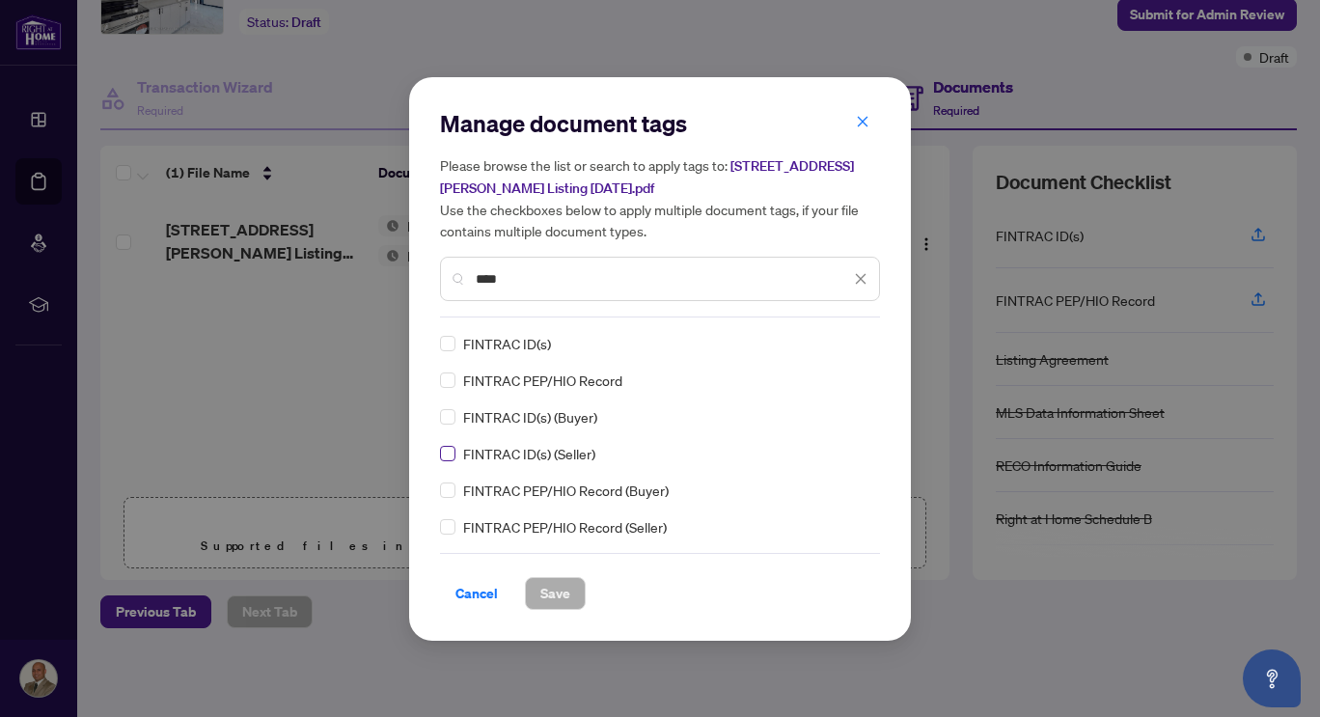
type input "****"
click at [549, 594] on span "Save" at bounding box center [555, 593] width 30 height 31
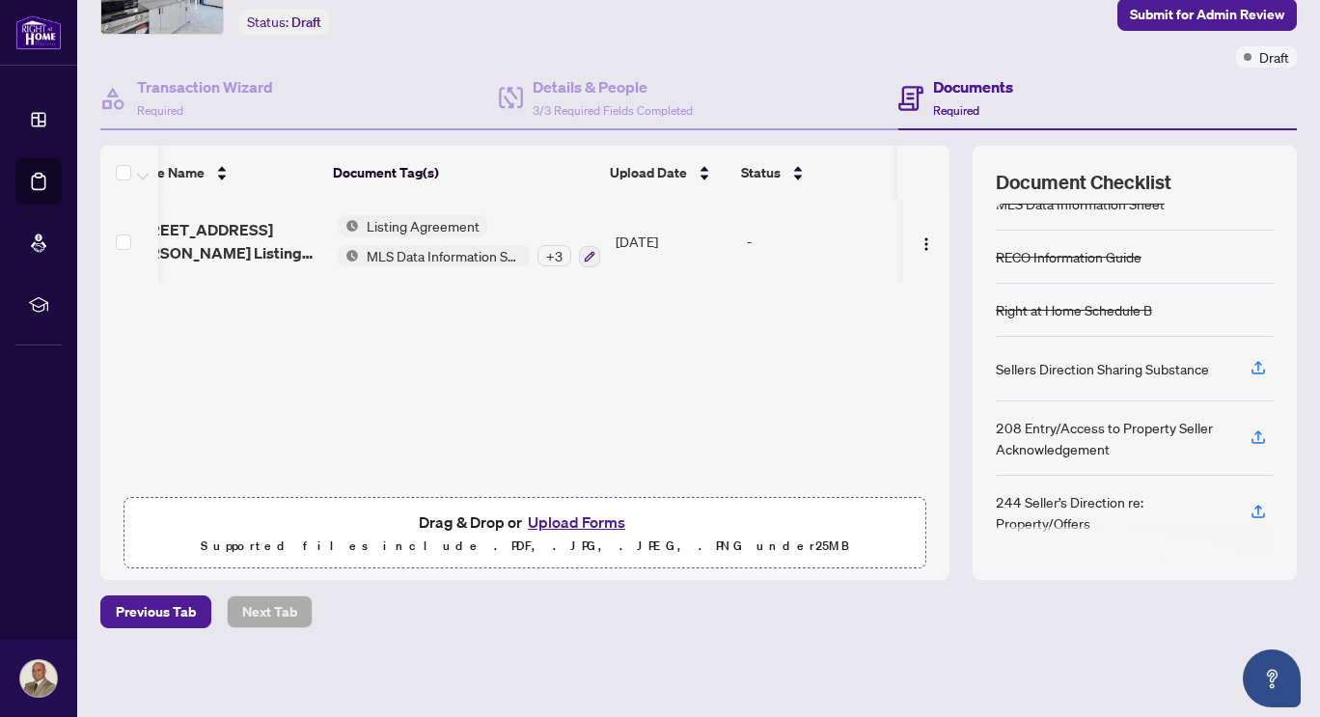
click at [943, 100] on div "Documents Required" at bounding box center [973, 97] width 80 height 45
click at [981, 68] on div "Documents Required" at bounding box center [1097, 99] width 399 height 63
click at [969, 93] on h4 "Documents" at bounding box center [973, 86] width 80 height 23
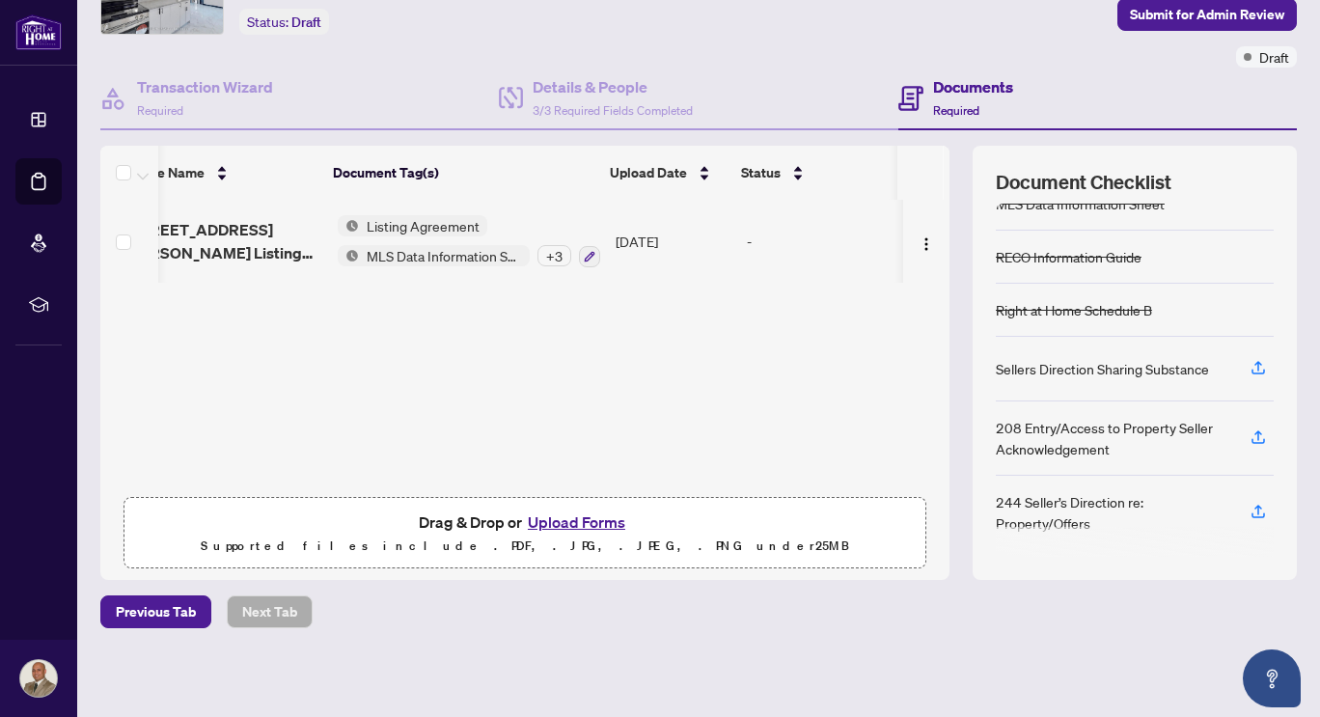
click at [949, 108] on span "Required" at bounding box center [956, 110] width 46 height 14
click at [962, 84] on h4 "Documents" at bounding box center [973, 86] width 80 height 23
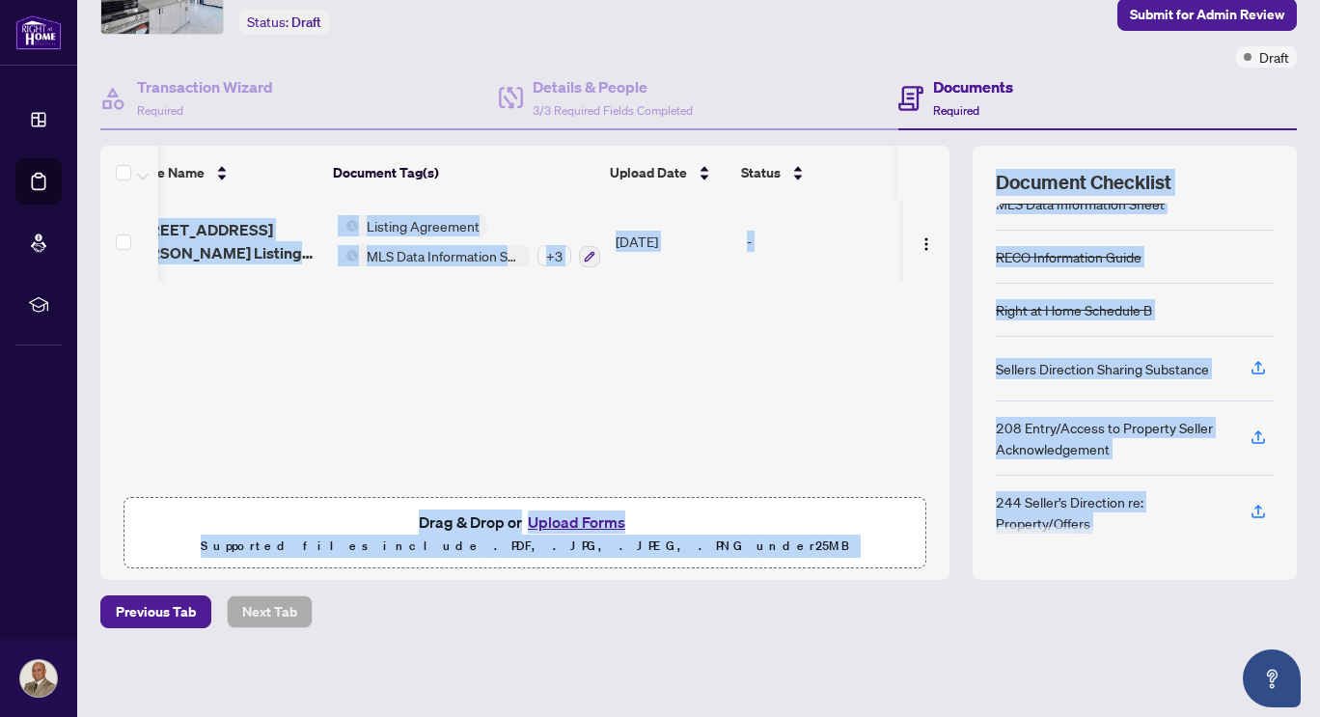
drag, startPoint x: 253, startPoint y: 629, endPoint x: 669, endPoint y: 310, distance: 524.4
click at [669, 310] on div "Deal Processing / View Transaction Transaction saved a minute ago Ticket #: 489…" at bounding box center [699, 299] width 1212 height 791
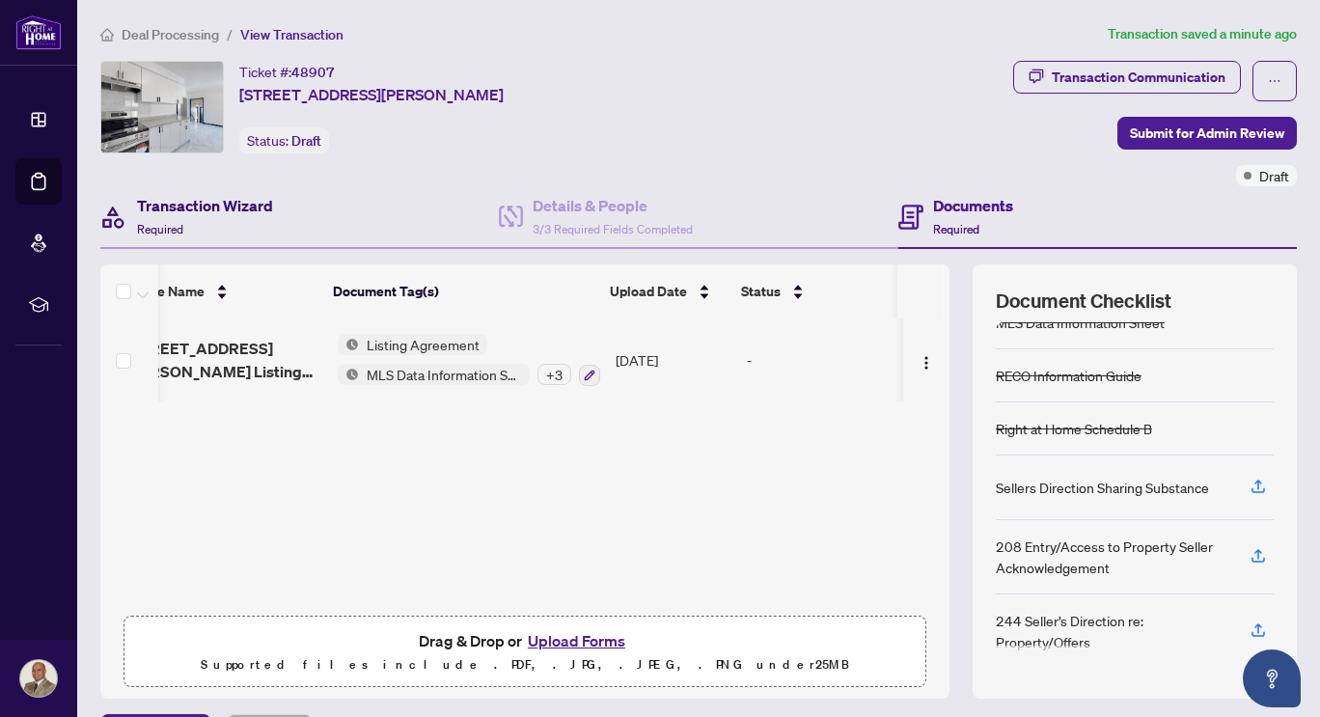
click at [198, 207] on h4 "Transaction Wizard" at bounding box center [205, 205] width 136 height 23
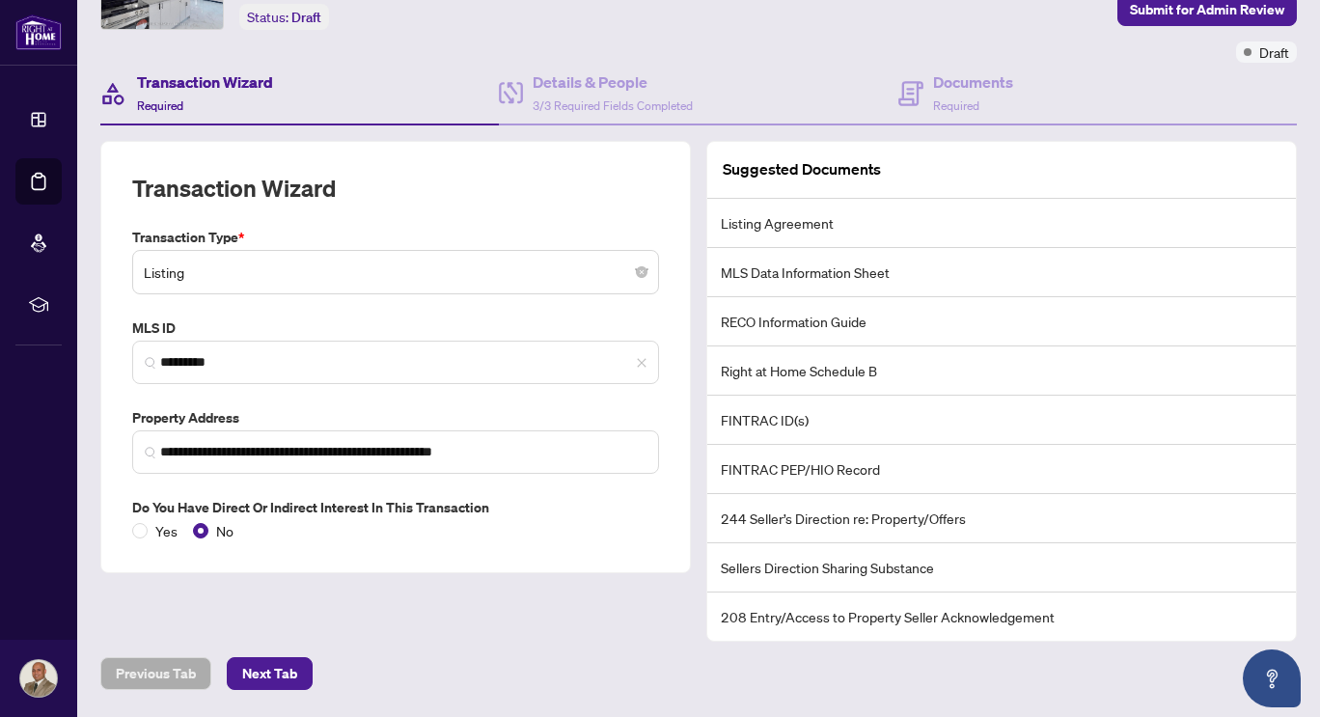
scroll to position [123, 0]
click at [268, 681] on span "Next Tab" at bounding box center [269, 674] width 55 height 31
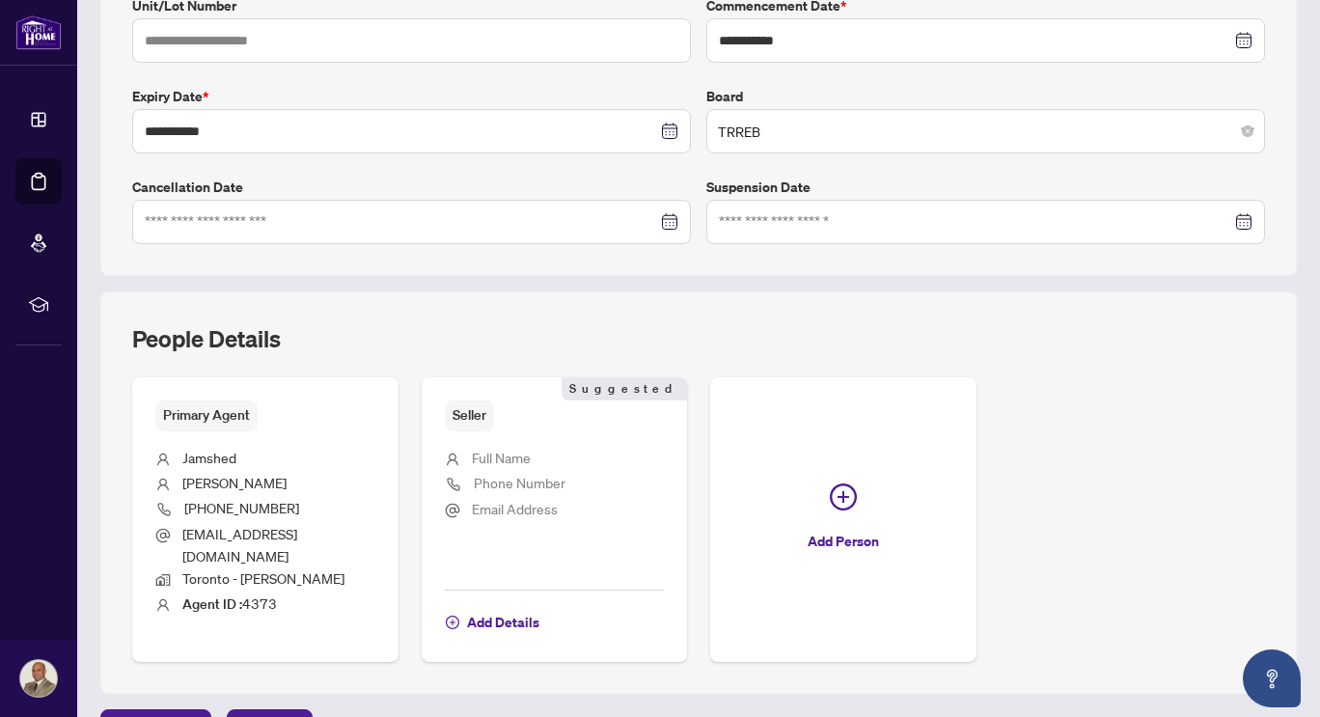
scroll to position [540, 0]
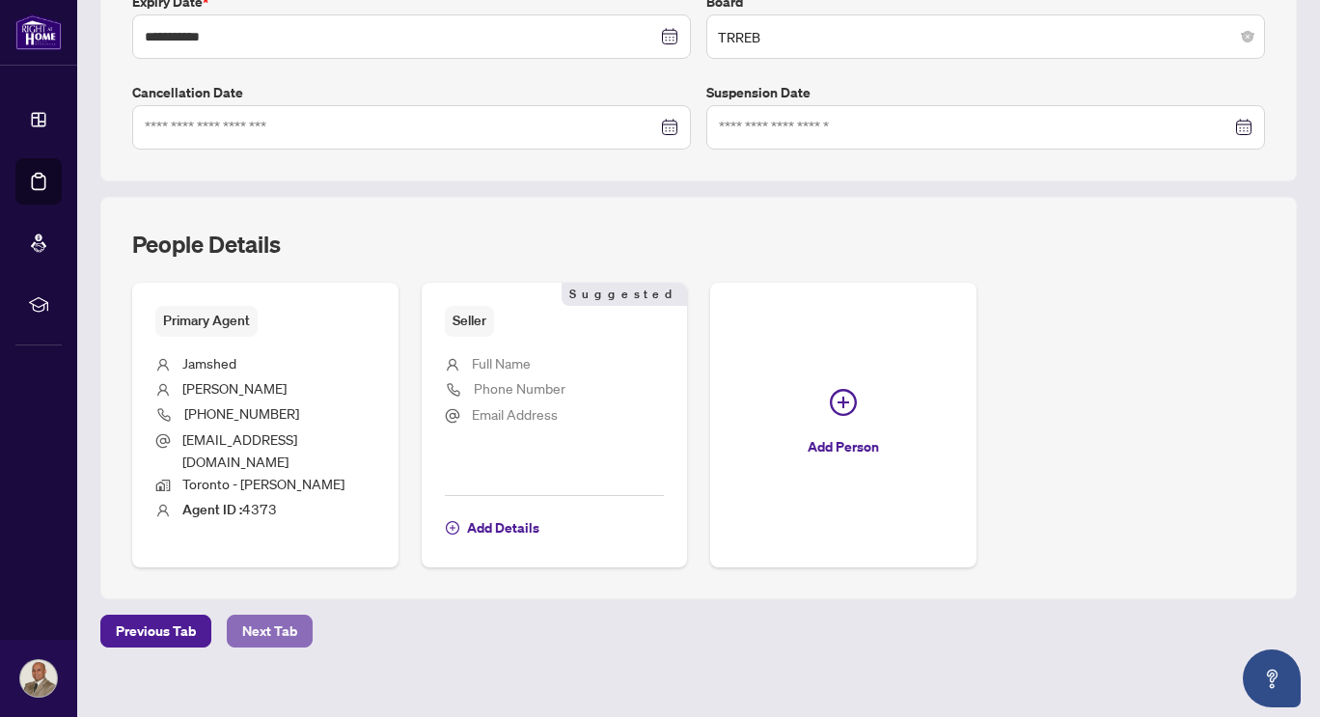
click at [279, 616] on span "Next Tab" at bounding box center [269, 631] width 55 height 31
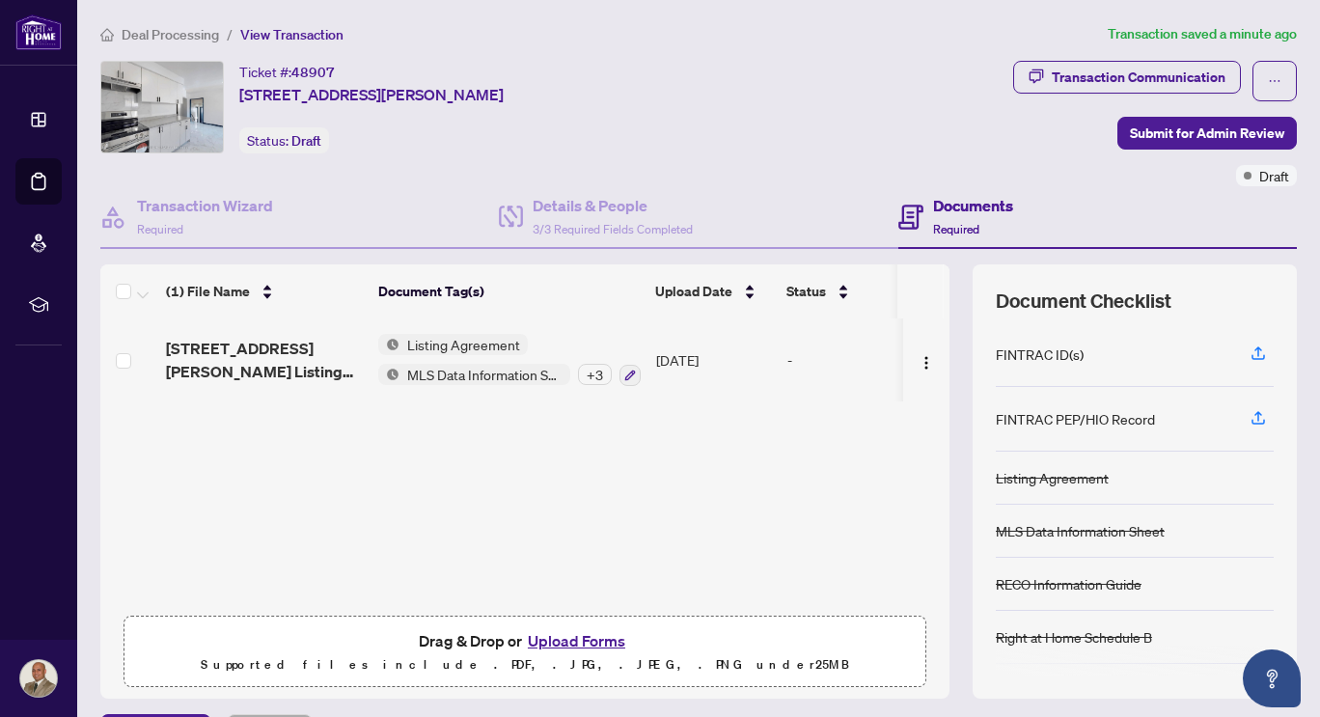
scroll to position [119, 0]
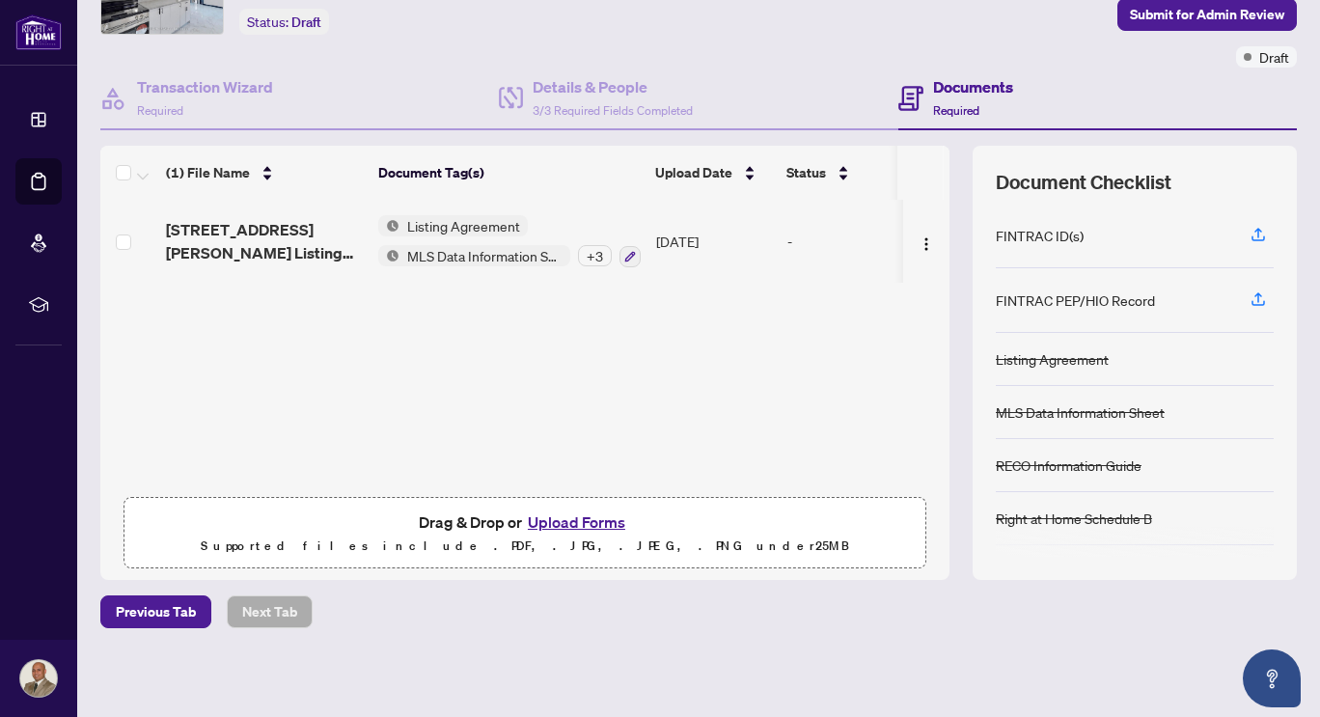
click at [947, 89] on h4 "Documents" at bounding box center [973, 86] width 80 height 23
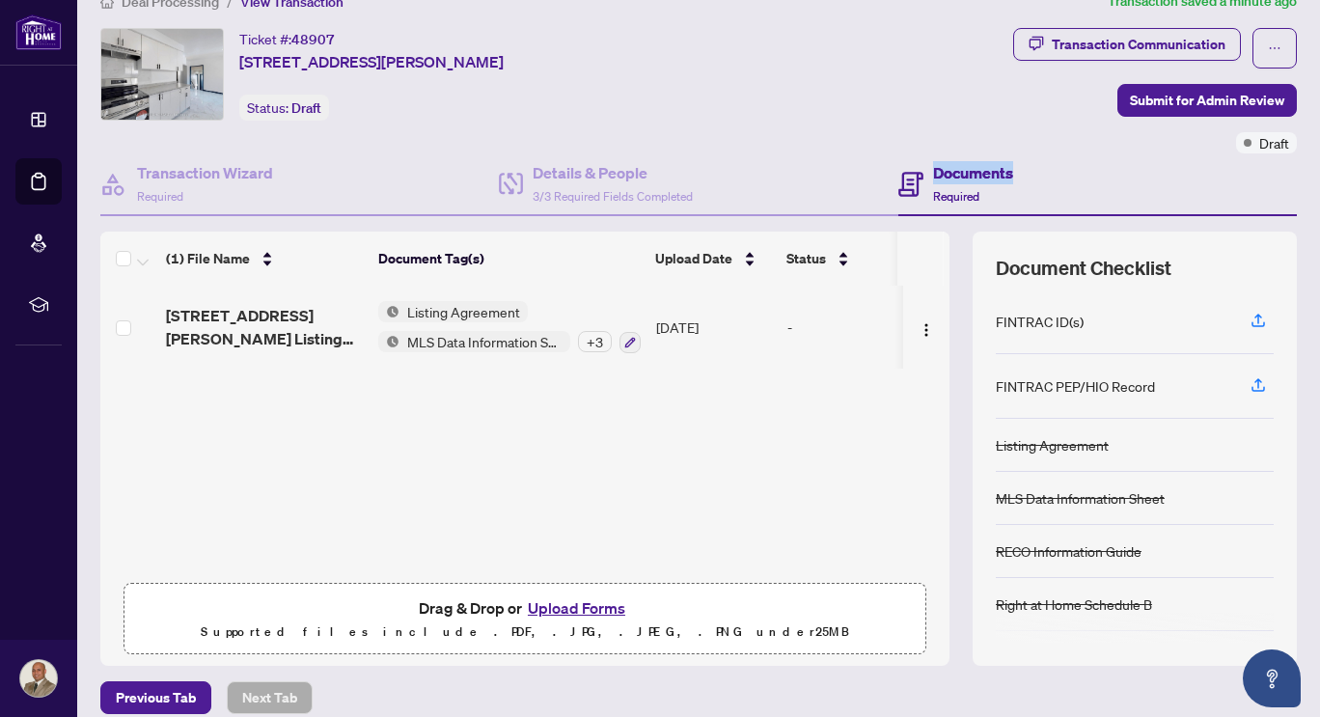
scroll to position [32, 0]
click at [1145, 100] on span "Submit for Admin Review" at bounding box center [1207, 101] width 154 height 31
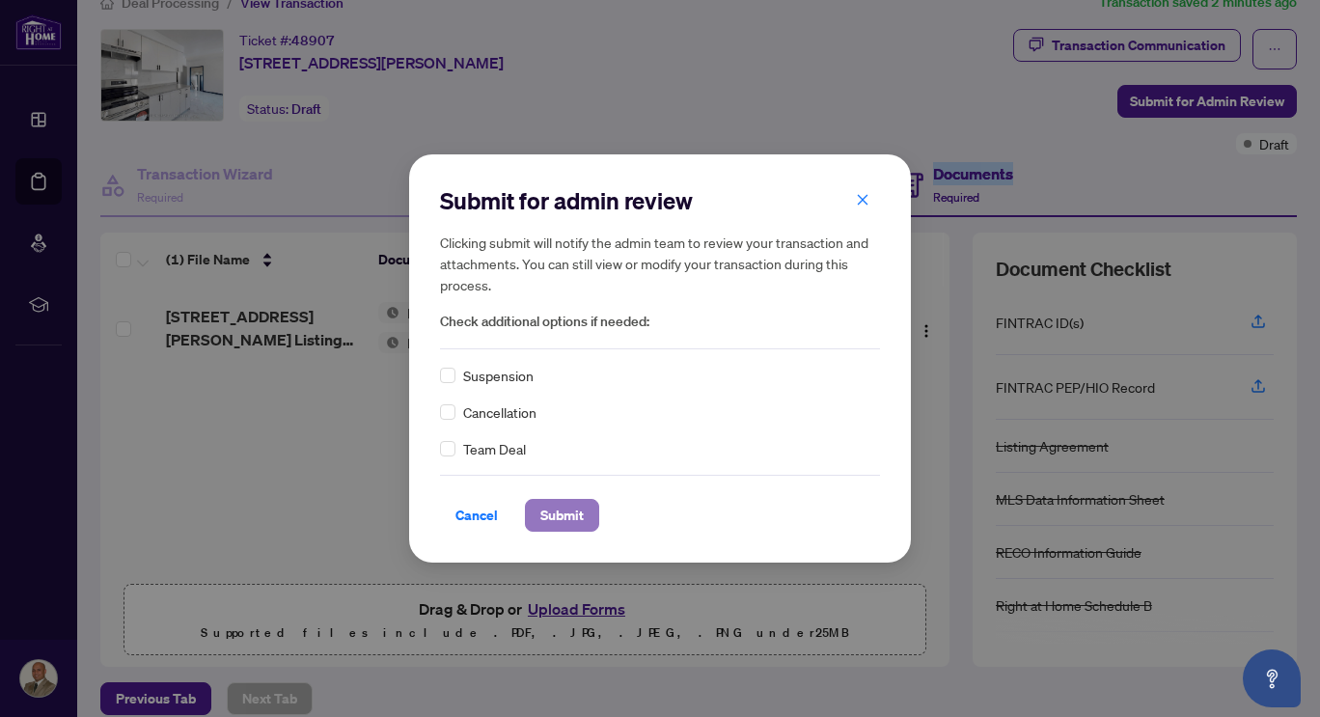
click at [553, 514] on span "Submit" at bounding box center [561, 515] width 43 height 31
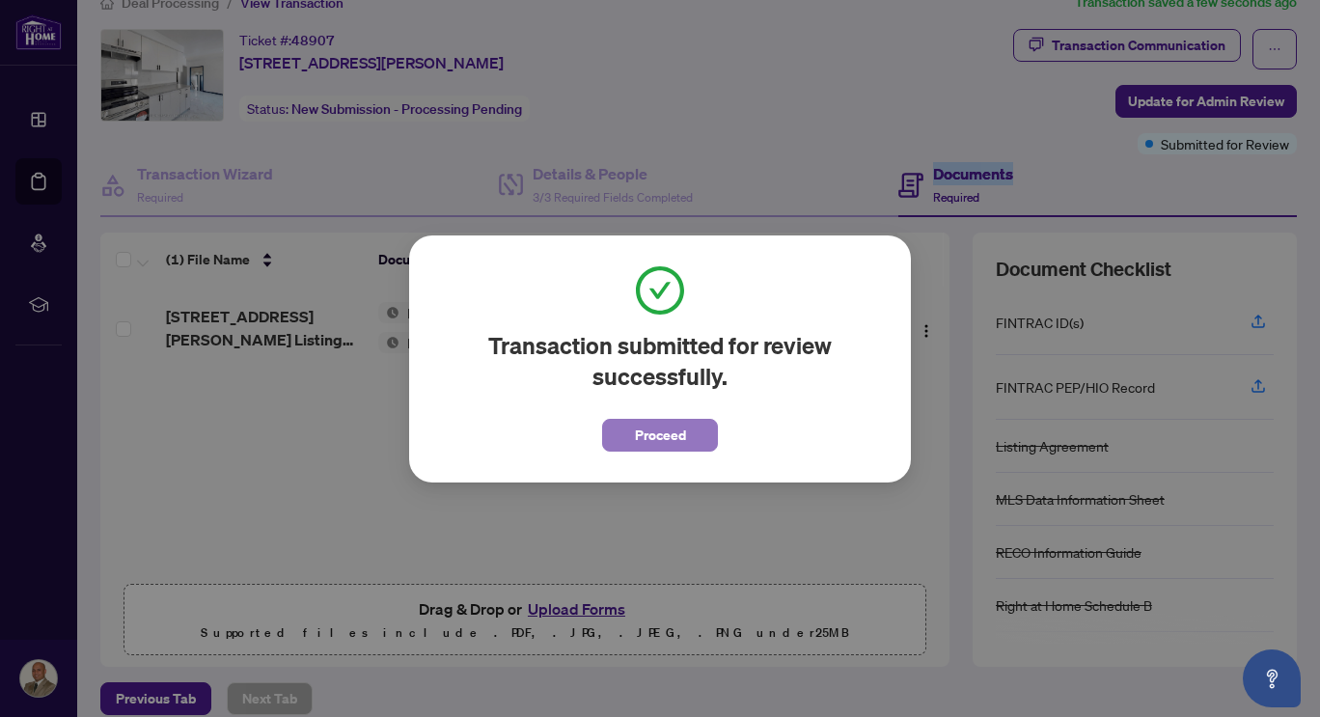
click at [656, 429] on span "Proceed" at bounding box center [660, 435] width 51 height 31
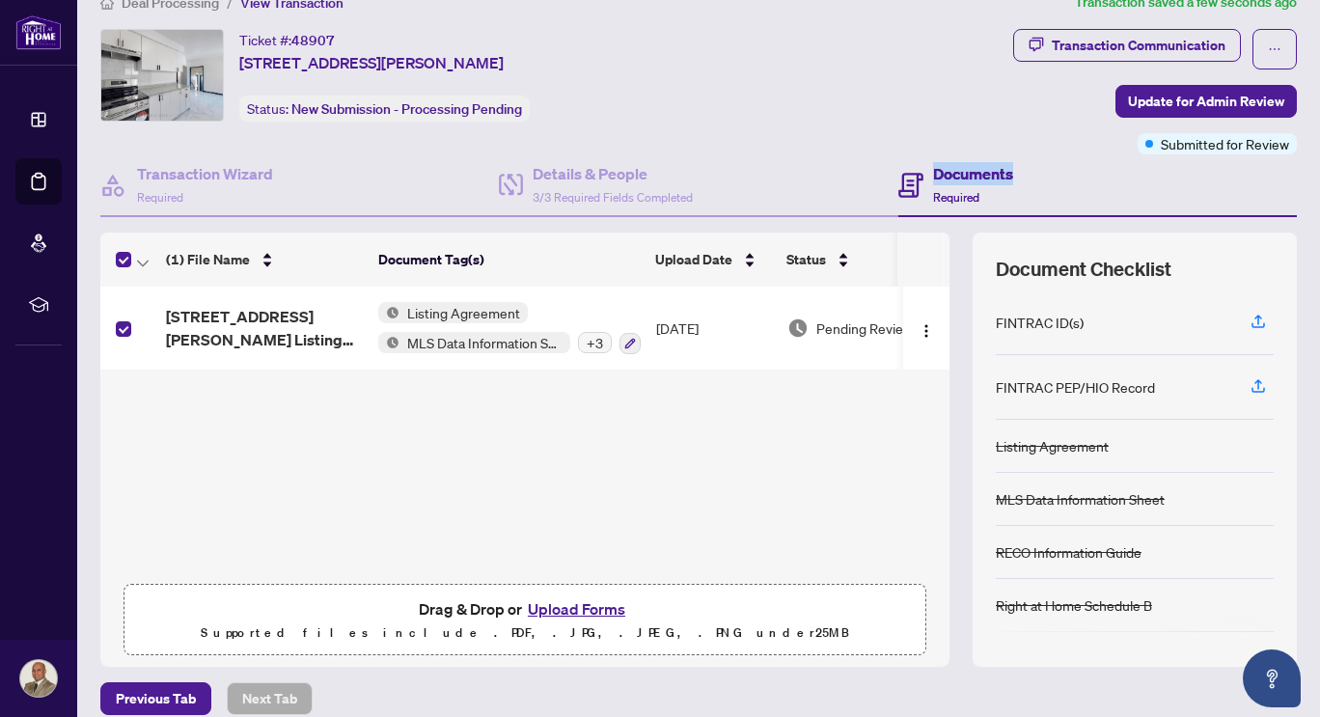
click at [595, 487] on div "Deal Processing / View Transaction Transaction saved a few seconds ago Ticket #…" at bounding box center [699, 386] width 1212 height 791
click at [950, 177] on h4 "Documents" at bounding box center [973, 173] width 80 height 23
click at [1212, 94] on span "Update for Admin Review" at bounding box center [1206, 101] width 156 height 31
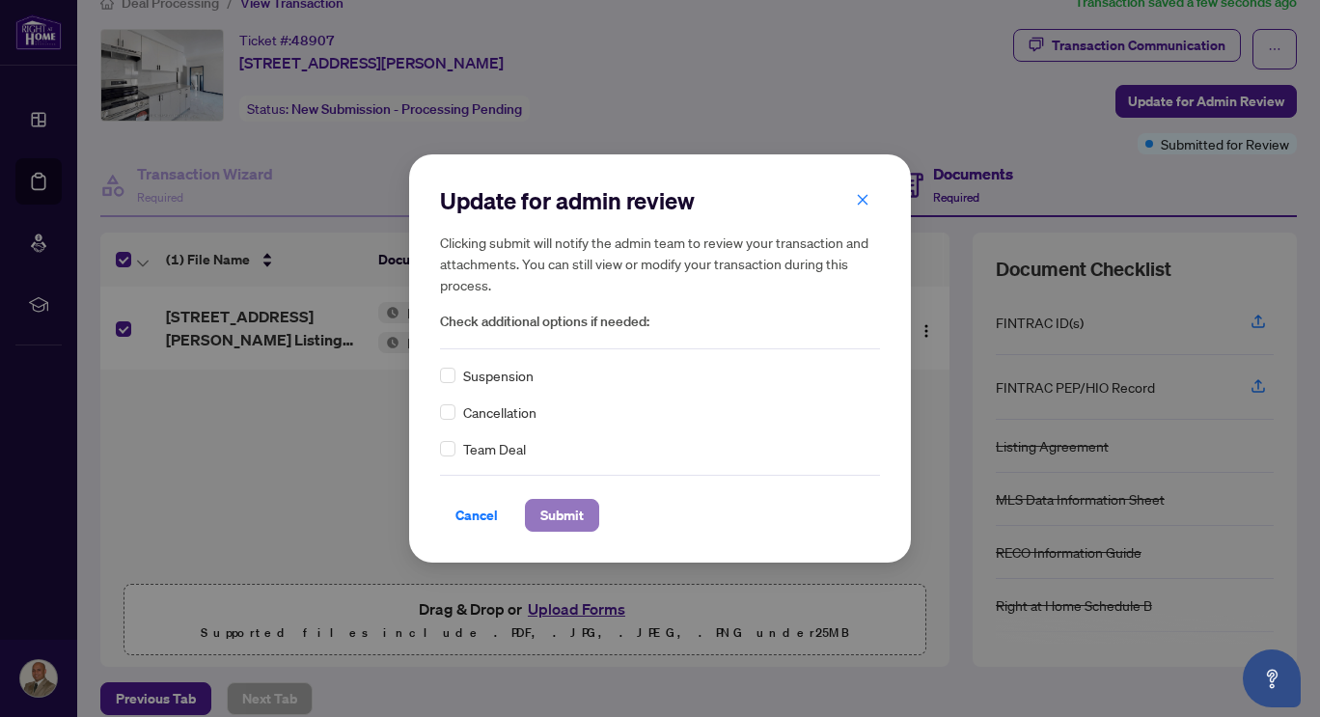
click at [549, 517] on span "Submit" at bounding box center [561, 515] width 43 height 31
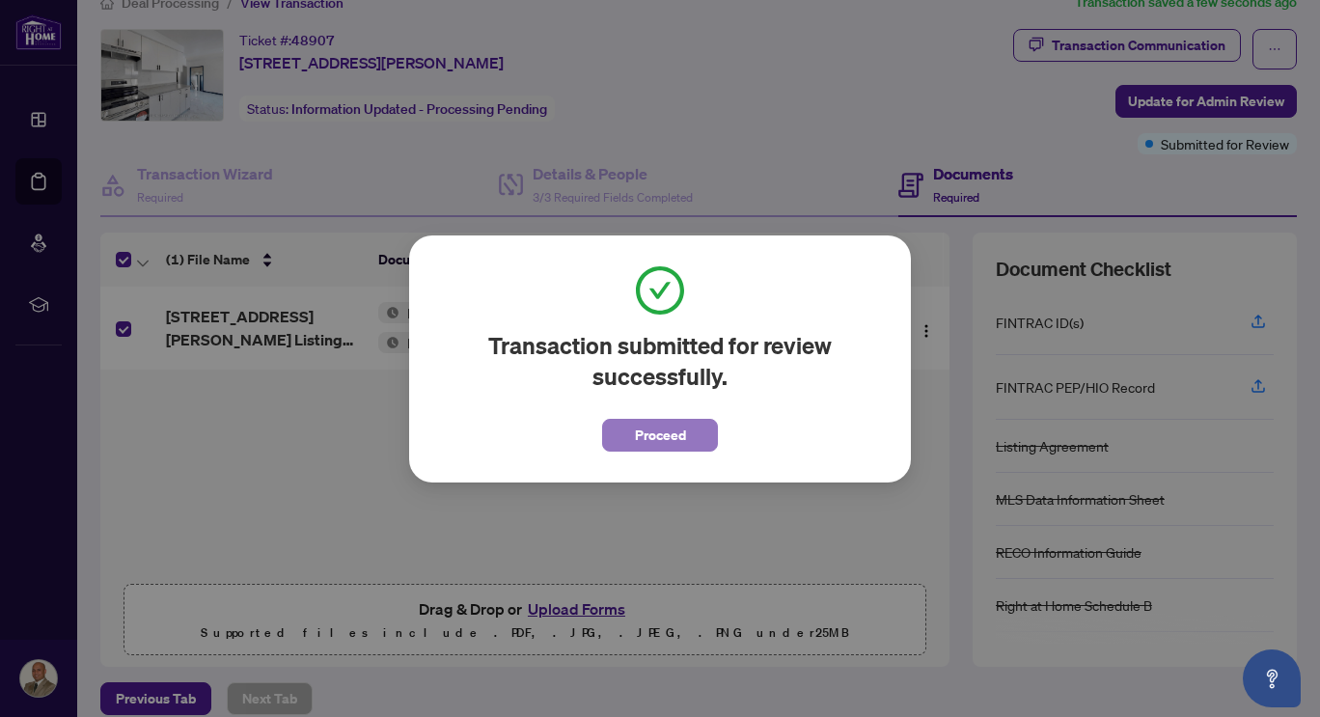
click at [650, 431] on span "Proceed" at bounding box center [660, 435] width 51 height 31
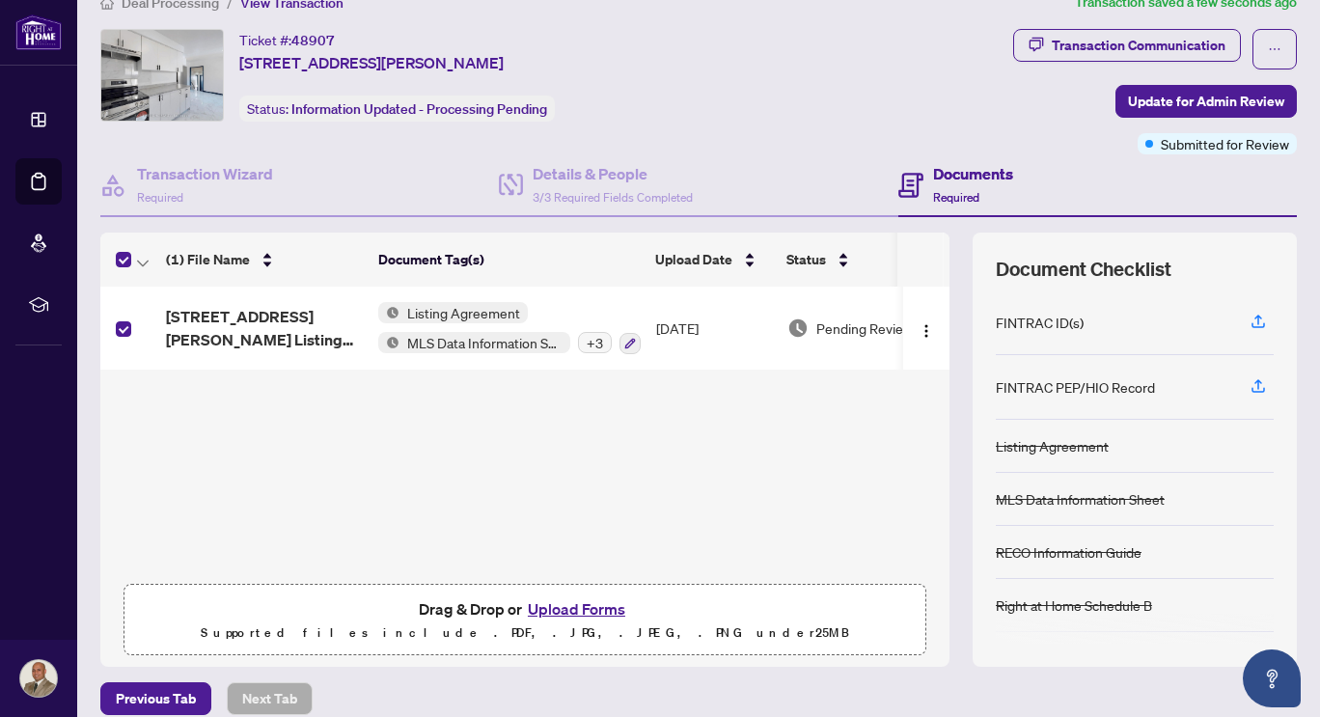
scroll to position [119, 0]
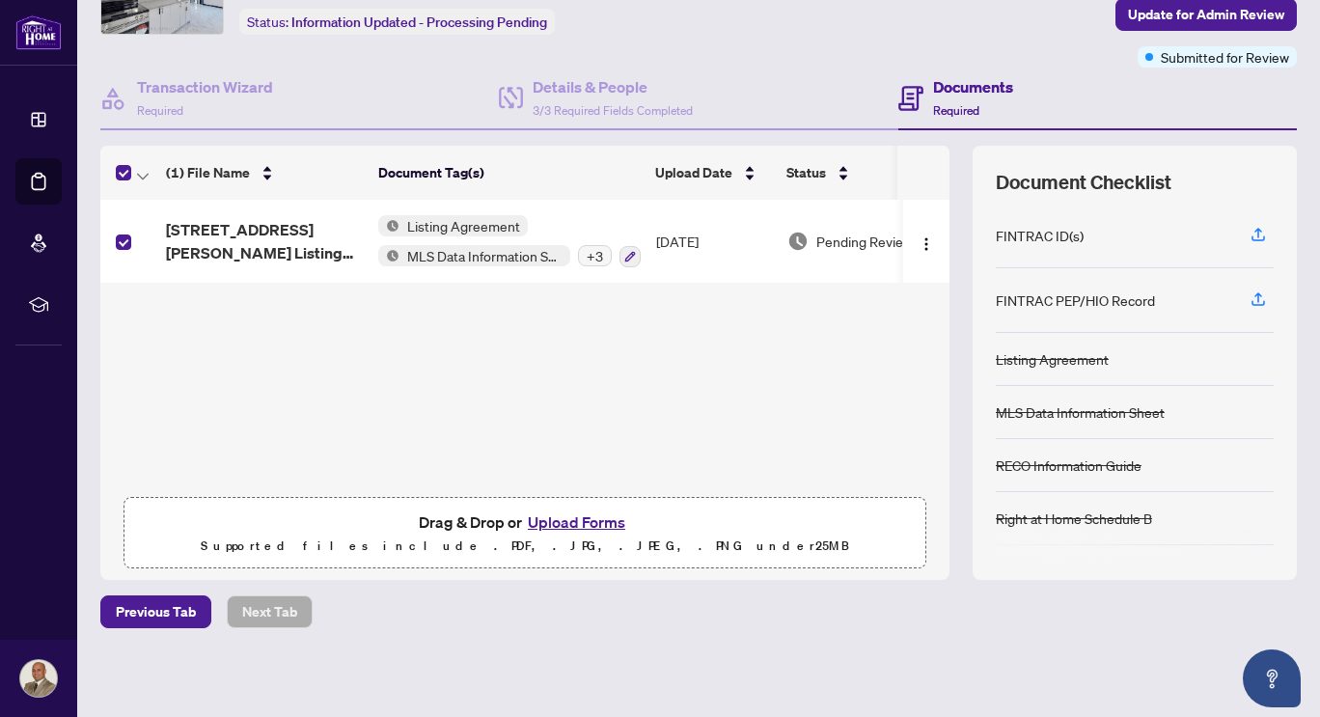
click at [949, 103] on span "Required" at bounding box center [956, 110] width 46 height 14
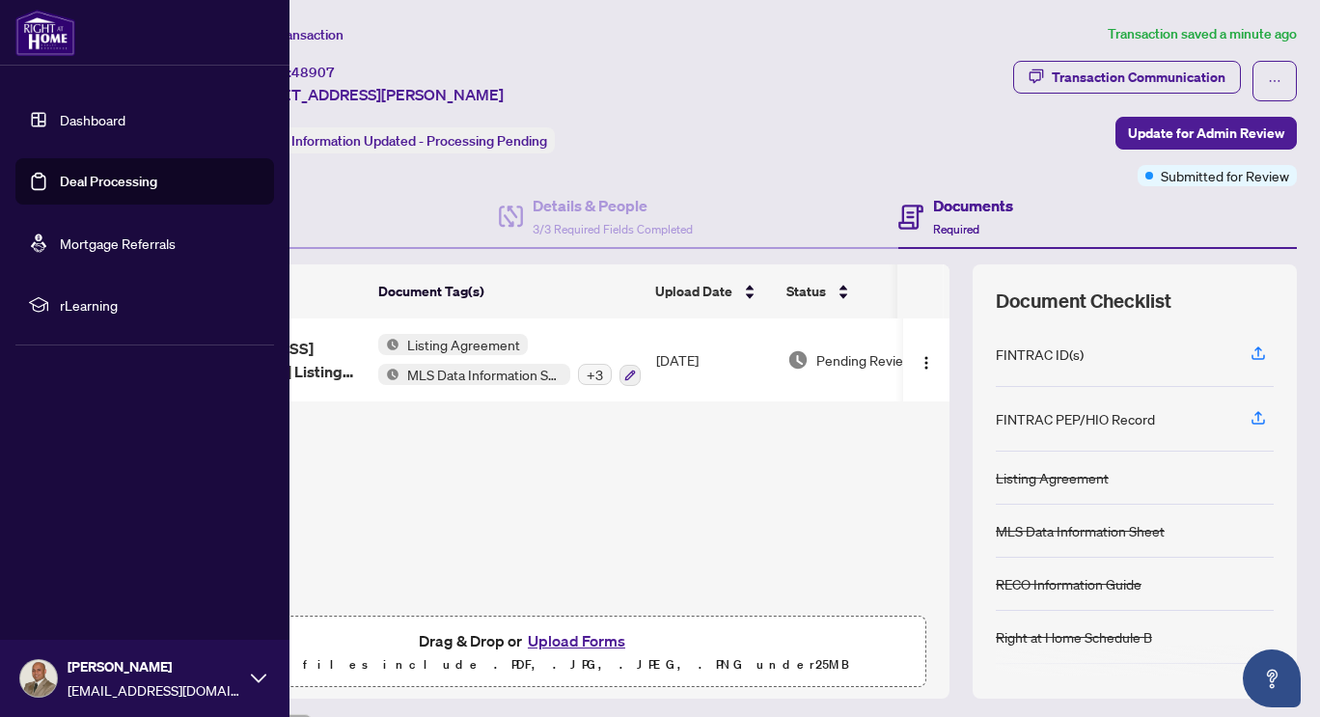
click at [39, 34] on img at bounding box center [45, 33] width 60 height 46
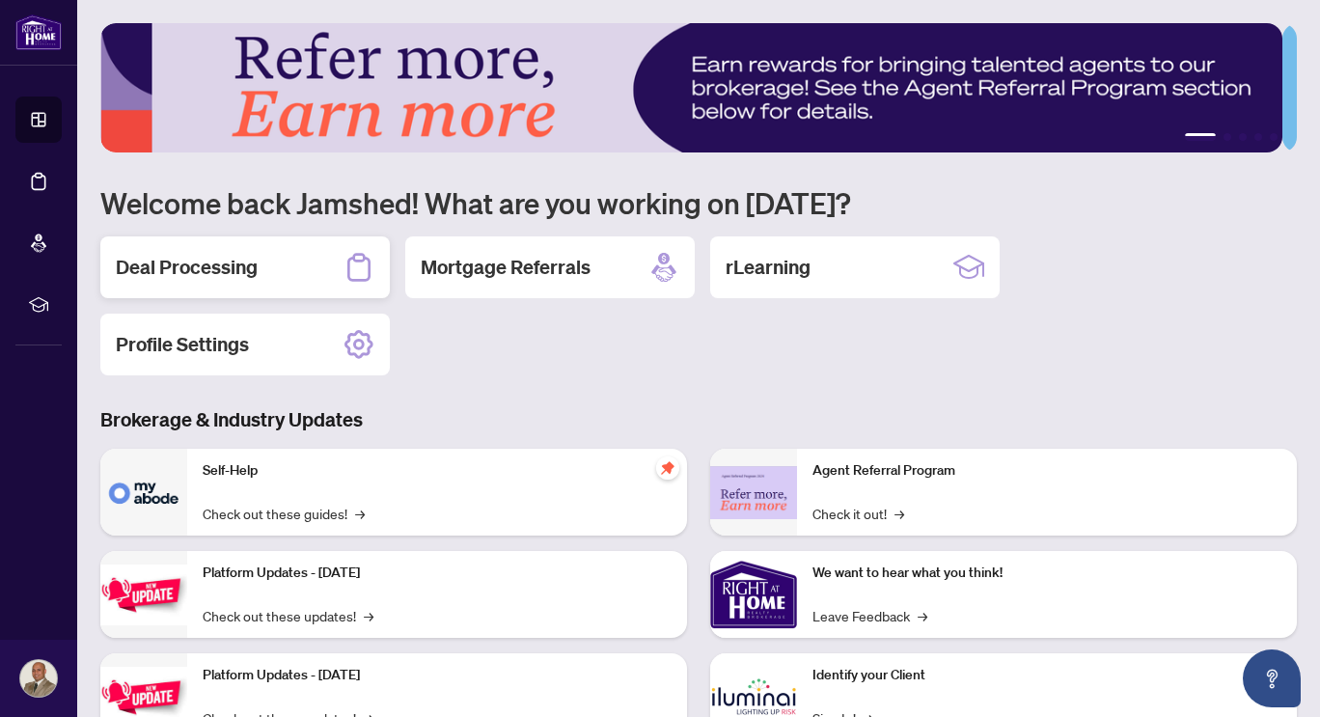
click at [225, 265] on h2 "Deal Processing" at bounding box center [187, 267] width 142 height 27
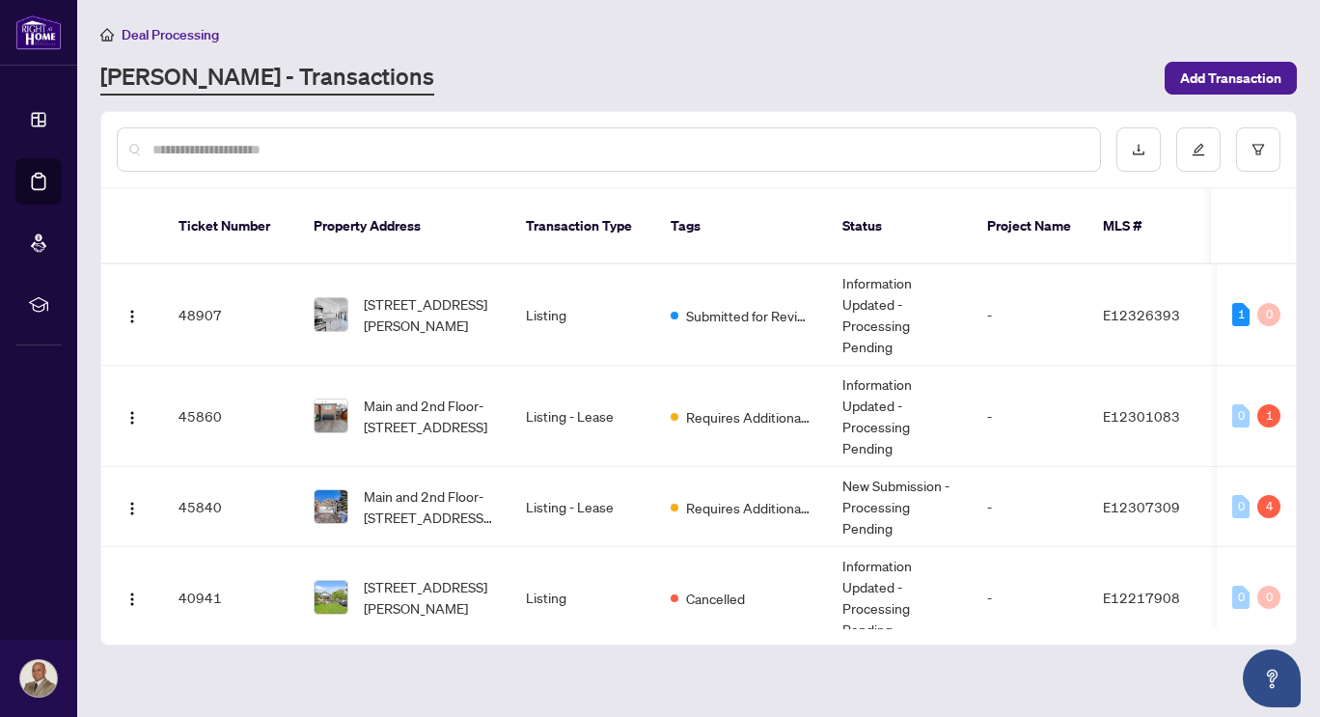
click at [388, 147] on input "text" at bounding box center [618, 149] width 932 height 21
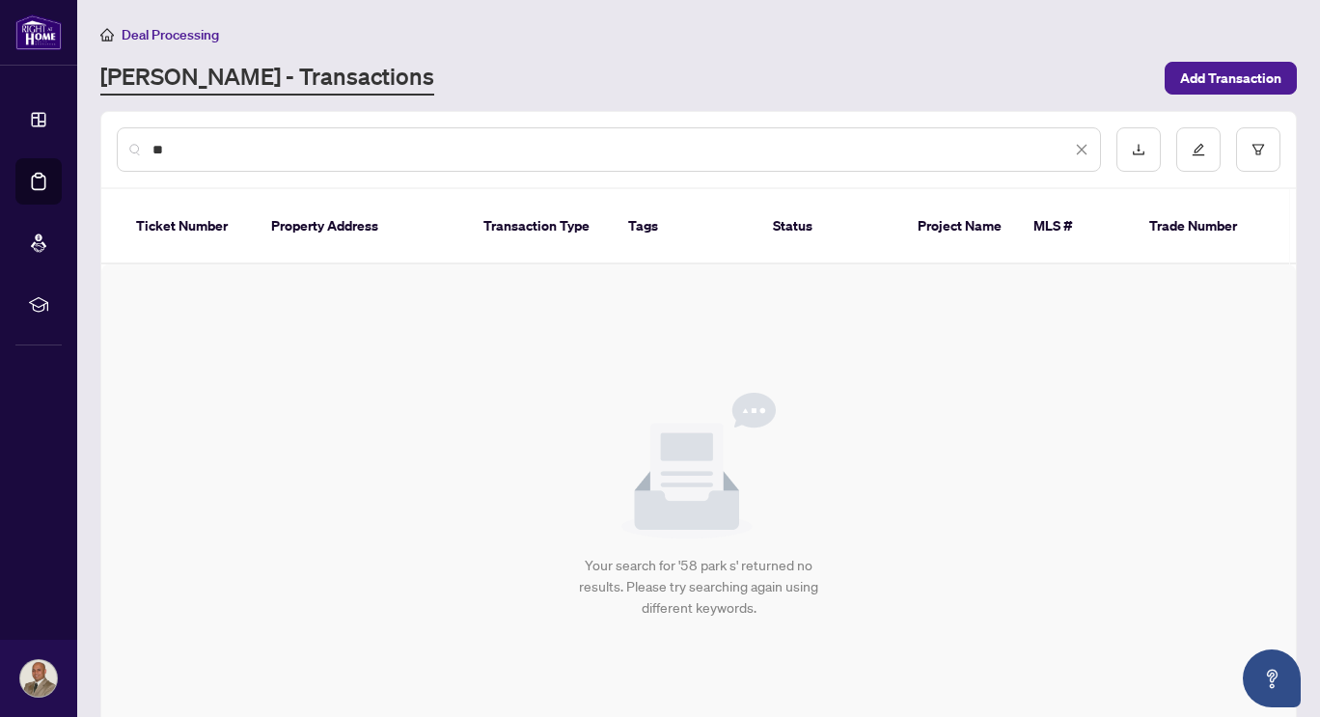
type input "*"
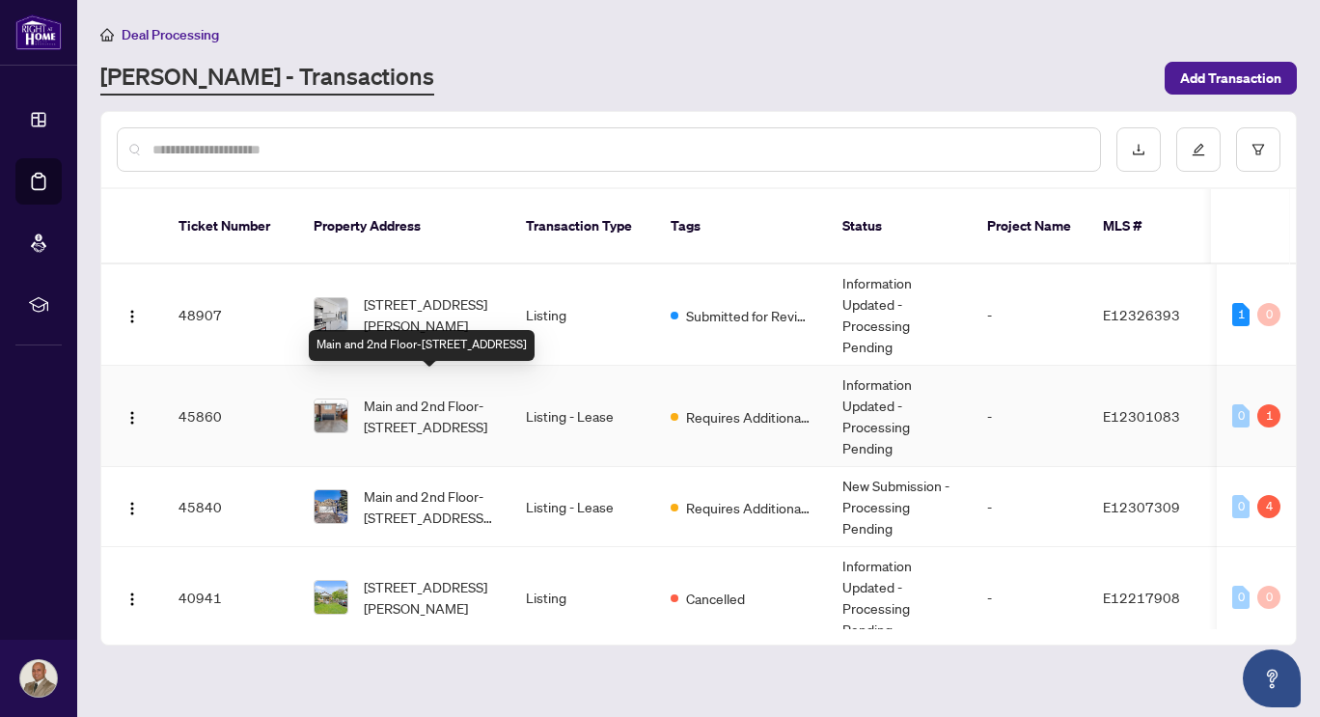
click at [484, 395] on span "Main and 2nd Floor-58 Park St, Toronto, Ontario M1N 2N7, Canada" at bounding box center [429, 416] width 131 height 42
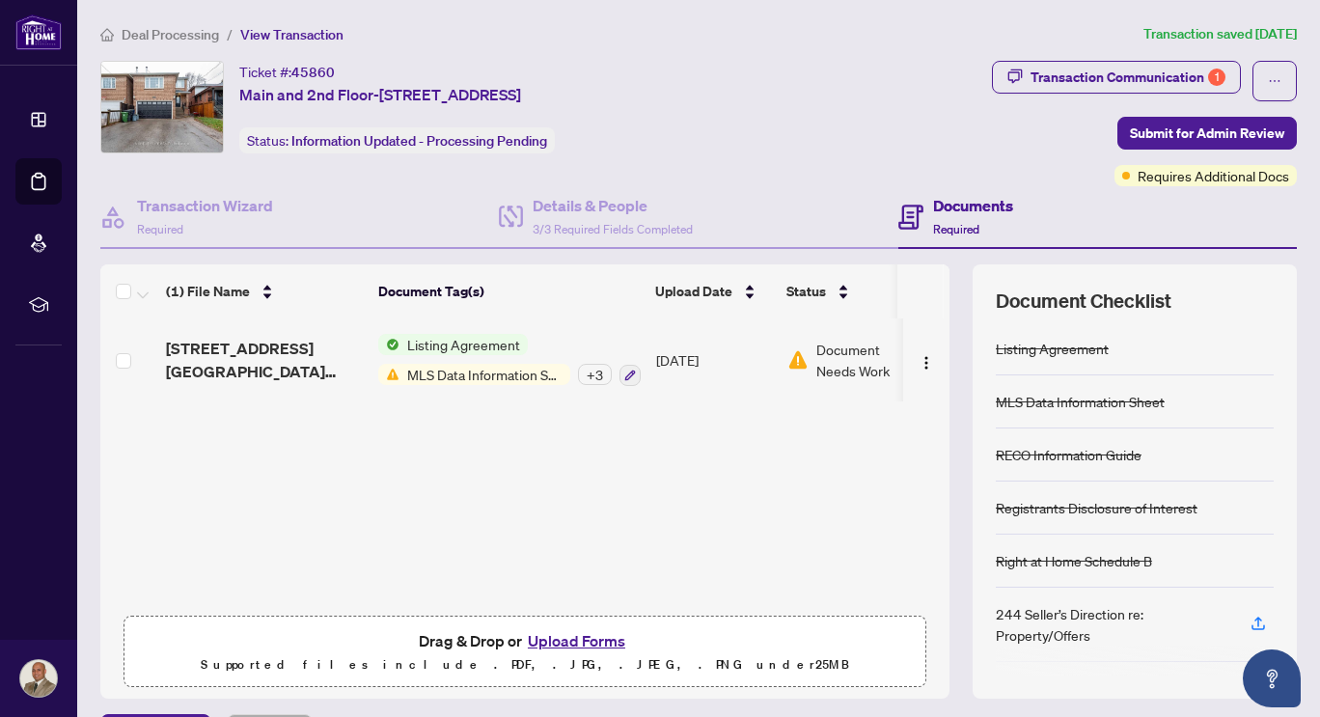
click at [831, 356] on span "Document Needs Work" at bounding box center [866, 360] width 100 height 42
